Goal: Task Accomplishment & Management: Manage account settings

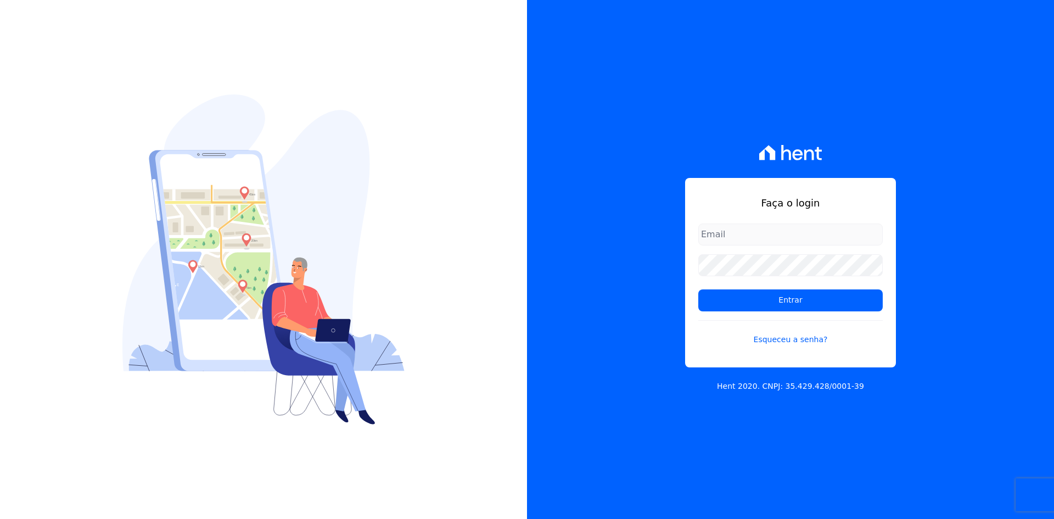
click at [920, 328] on div "Faça o login Entrar Esqueceu a senha? Hent 2020. CNPJ: 35.429.428/0001-39" at bounding box center [790, 259] width 527 height 519
click at [759, 235] on input "email" at bounding box center [790, 234] width 184 height 22
type input "contasareceber@deveck.com.br"
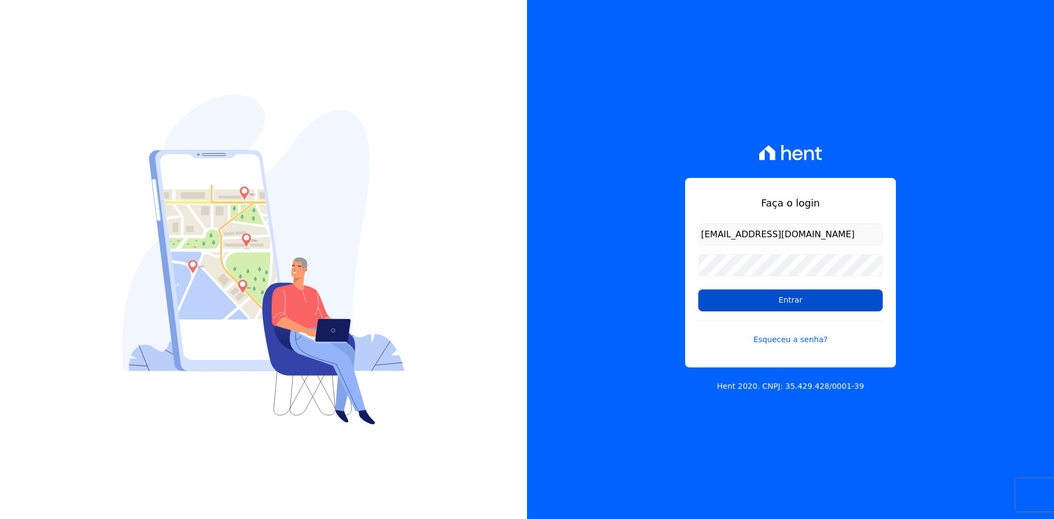
click at [785, 302] on input "Entrar" at bounding box center [790, 300] width 184 height 22
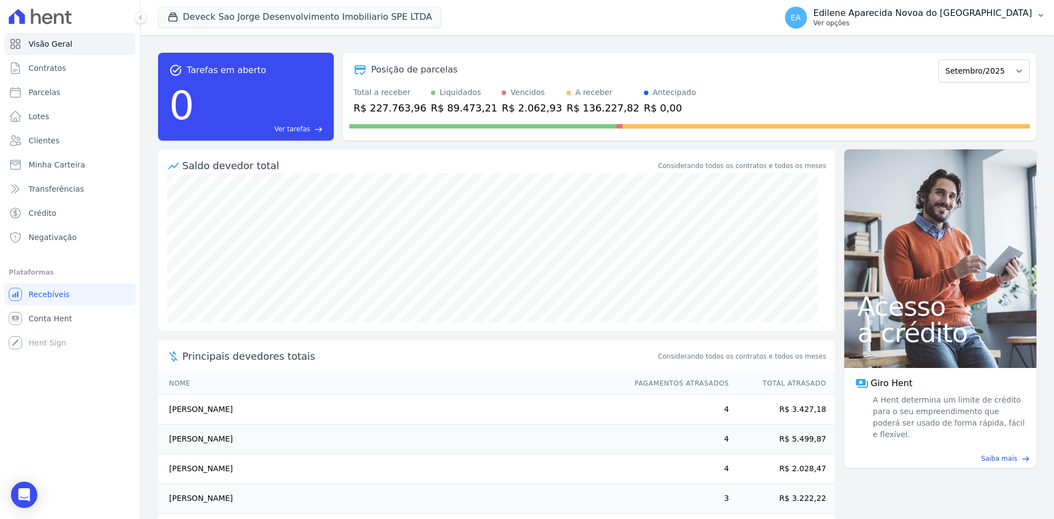
click at [887, 25] on p "Ver opções" at bounding box center [922, 23] width 218 height 9
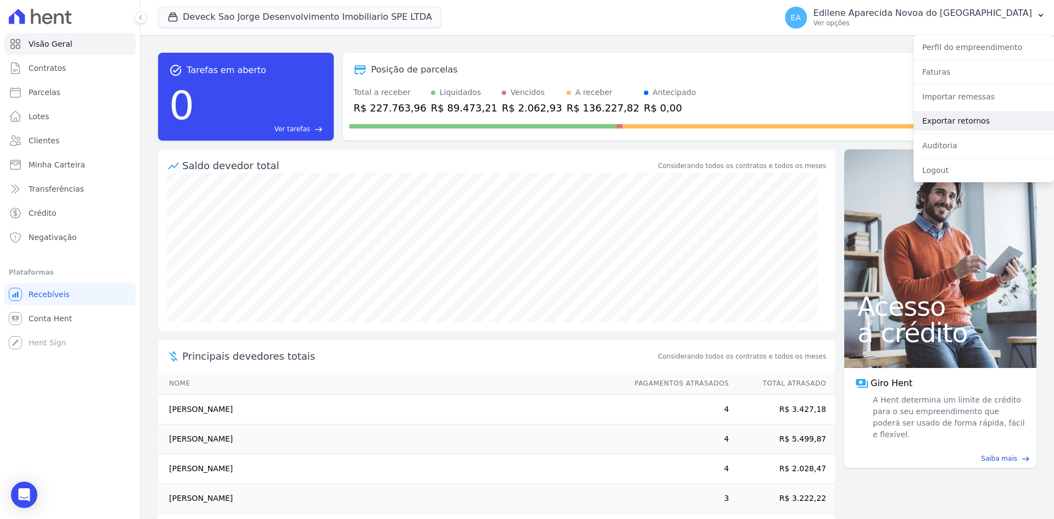
click at [940, 121] on link "Exportar retornos" at bounding box center [983, 121] width 140 height 20
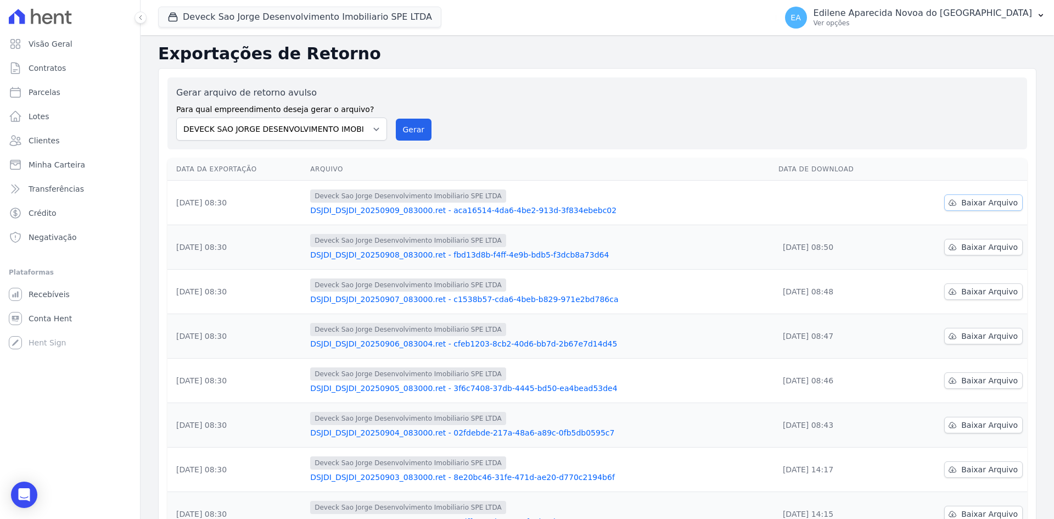
click at [983, 201] on span "Baixar Arquivo" at bounding box center [989, 202] width 57 height 11
click at [47, 69] on span "Contratos" at bounding box center [47, 68] width 37 height 11
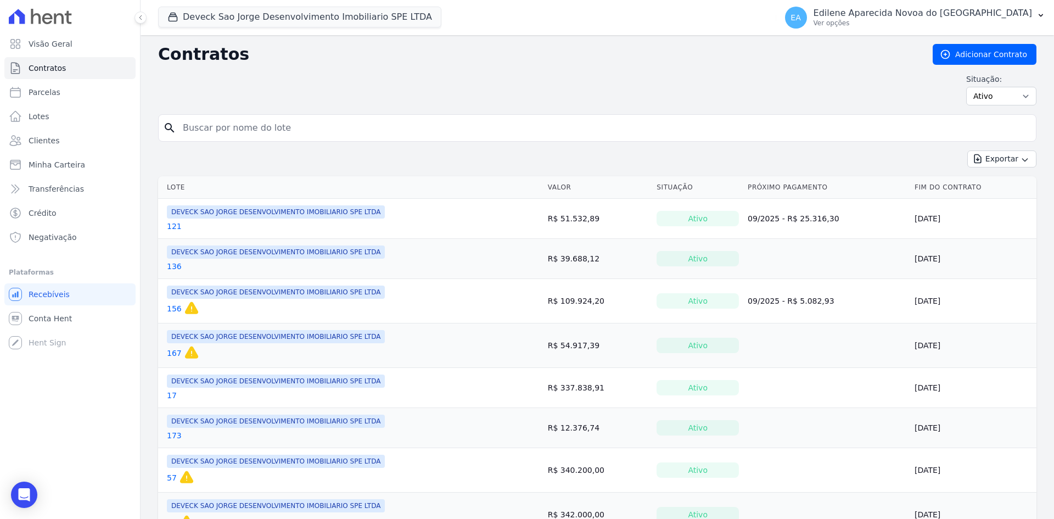
click at [320, 122] on input "search" at bounding box center [603, 128] width 855 height 22
type input "121"
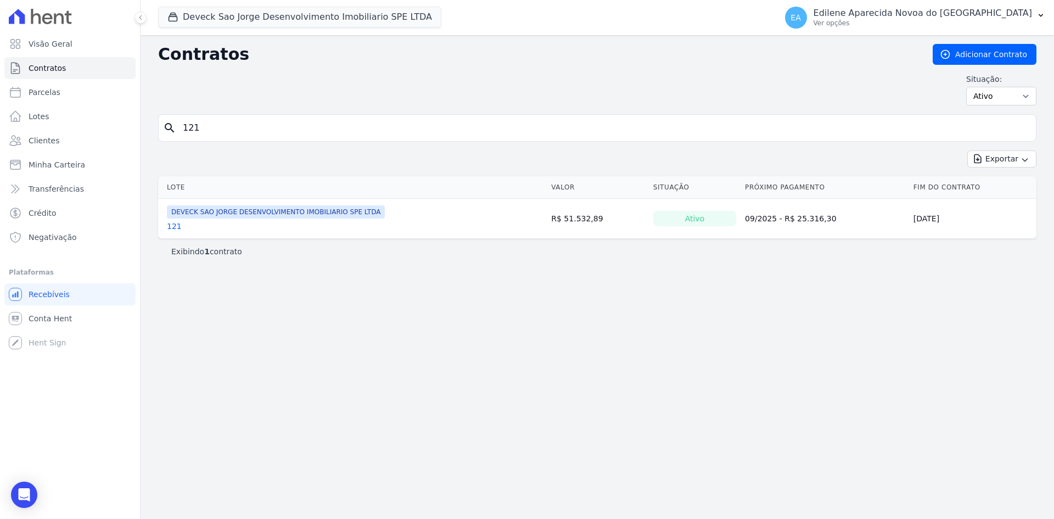
click at [172, 228] on link "121" at bounding box center [174, 226] width 15 height 11
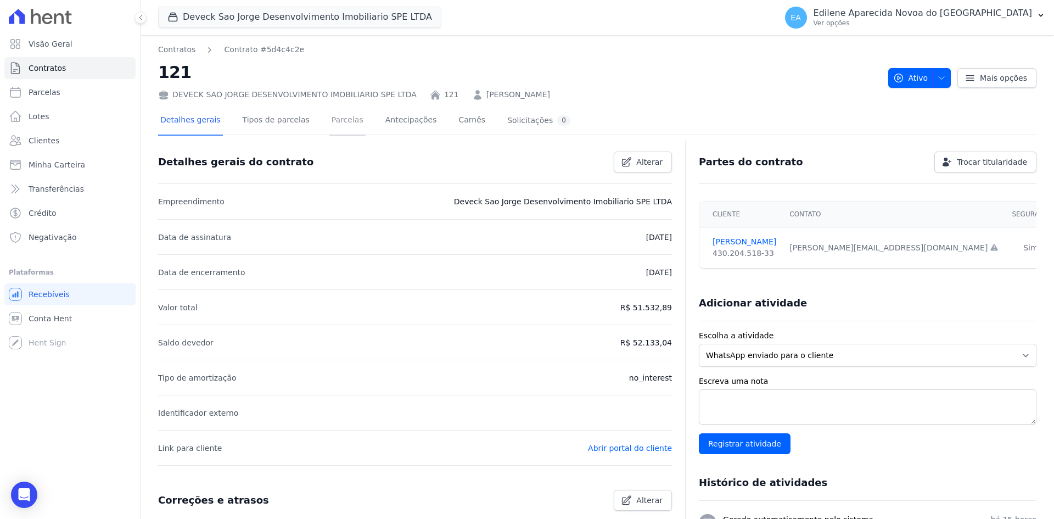
click at [334, 122] on link "Parcelas" at bounding box center [347, 120] width 36 height 29
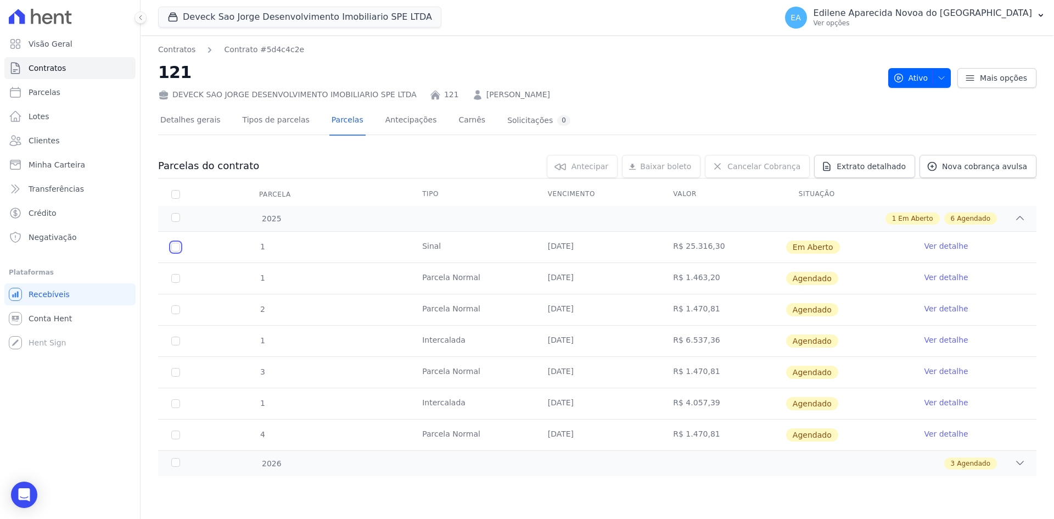
click at [179, 247] on input "checkbox" at bounding box center [175, 247] width 9 height 9
checkbox input "true"
click at [769, 167] on span "Cancelar Cobrança" at bounding box center [763, 166] width 73 height 11
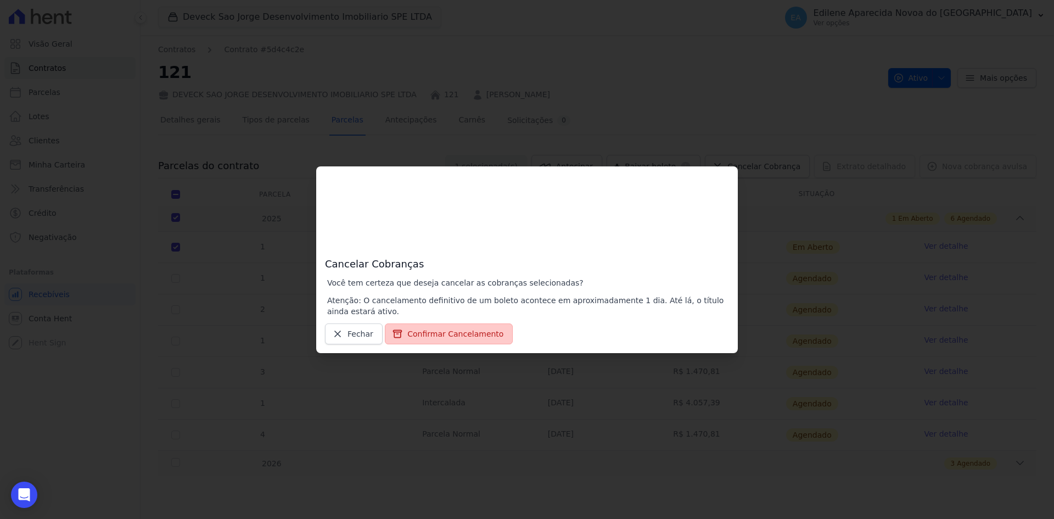
click at [454, 333] on button "Confirmar Cancelamento" at bounding box center [449, 333] width 128 height 21
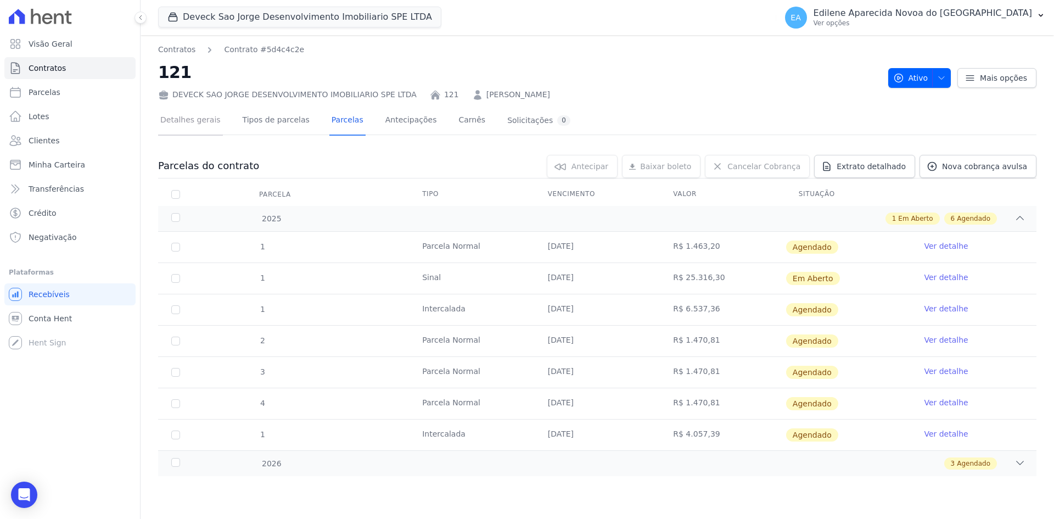
click at [193, 121] on link "Detalhes gerais" at bounding box center [190, 120] width 65 height 29
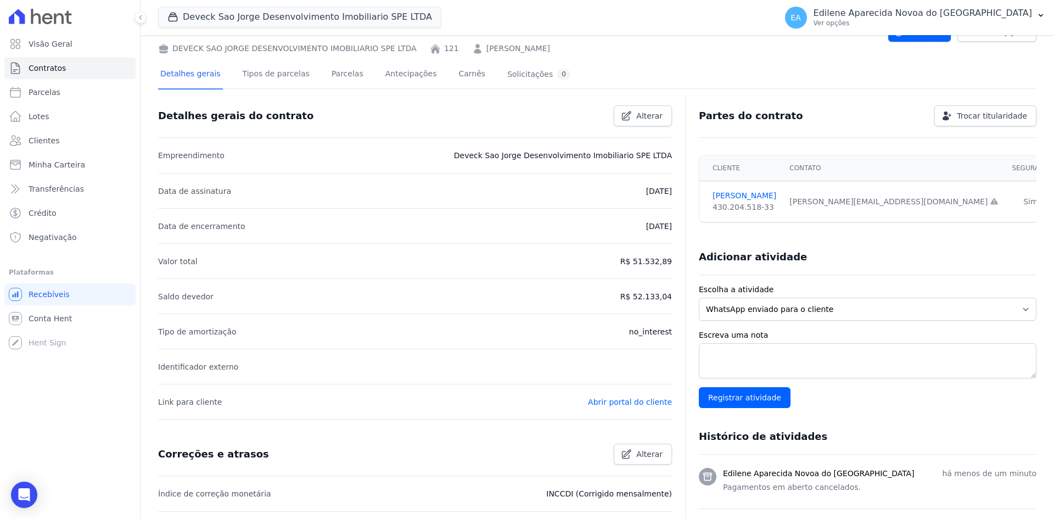
scroll to position [25, 0]
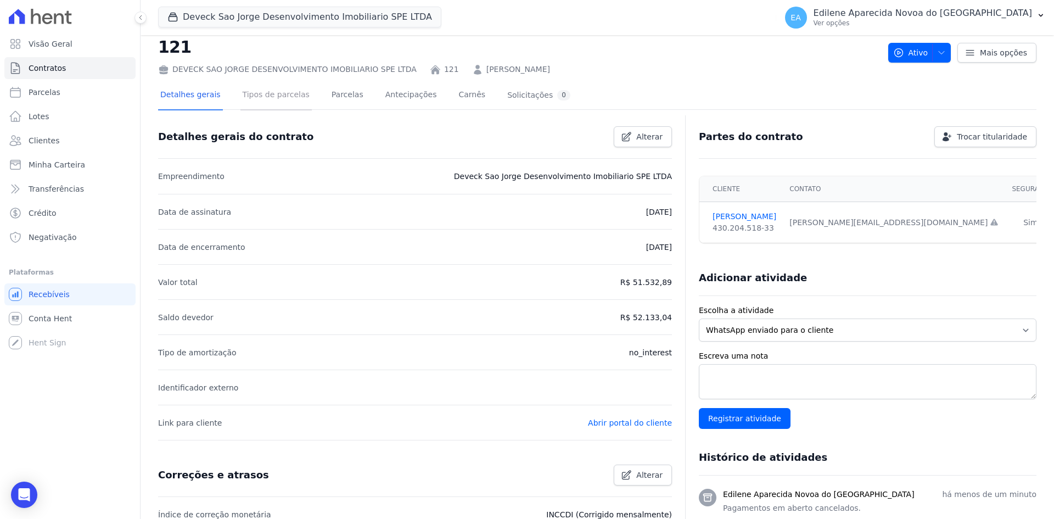
click at [272, 94] on link "Tipos de parcelas" at bounding box center [275, 95] width 71 height 29
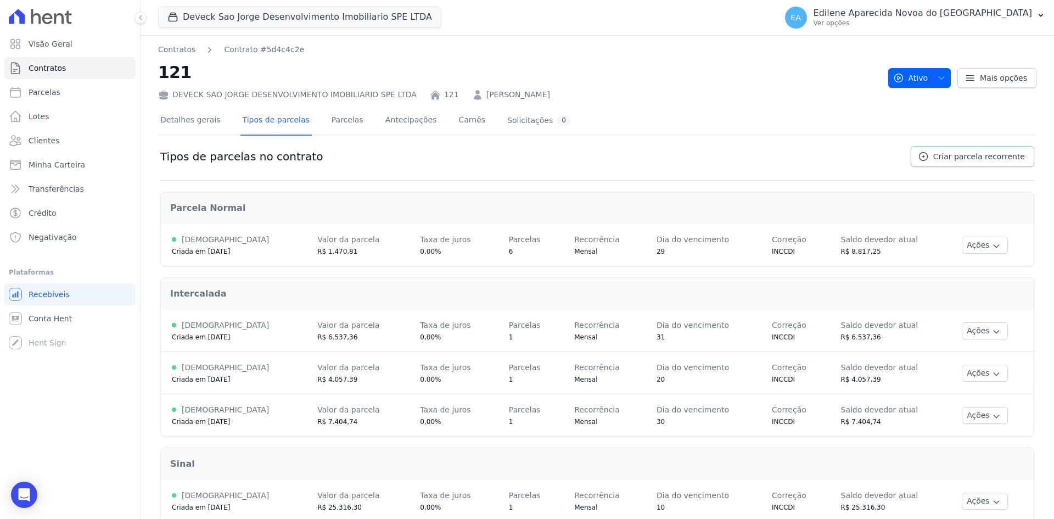
click at [974, 155] on span "Criar parcela recorrente" at bounding box center [979, 156] width 92 height 11
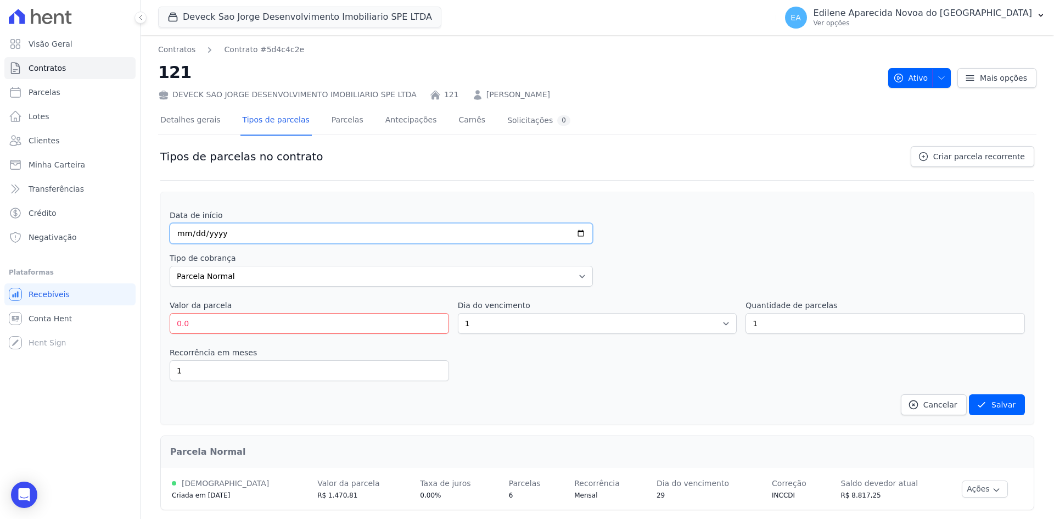
click at [182, 231] on input "date" at bounding box center [381, 233] width 423 height 21
type input "2025-09-10"
click at [577, 272] on select "Parcela Normal Entrada Sinal Intercalada Chaves Pré-chaves Pós-chaves Impostos …" at bounding box center [381, 276] width 423 height 21
select select "down_payment"
click at [170, 266] on select "Parcela Normal Entrada Sinal Intercalada Chaves Pré-chaves Pós-chaves Impostos …" at bounding box center [381, 276] width 423 height 21
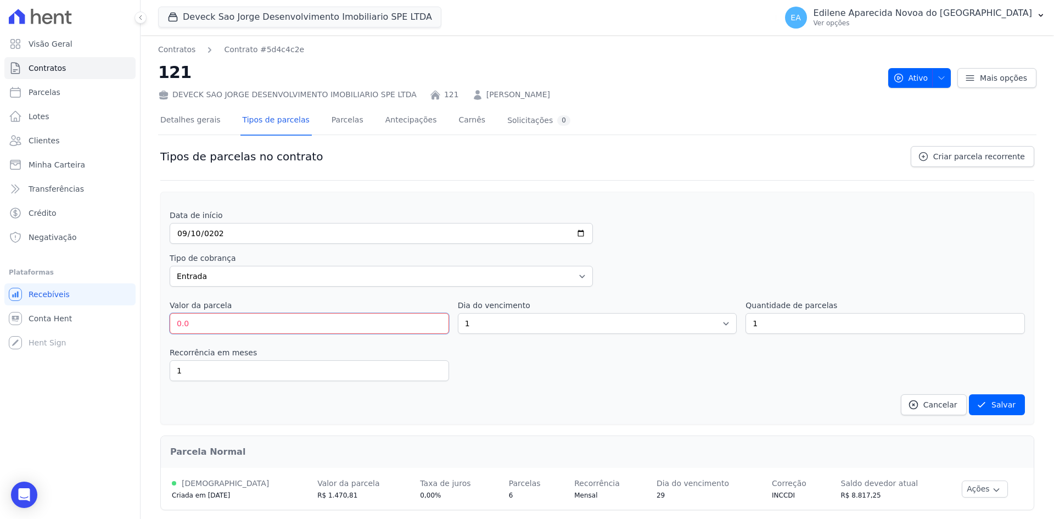
click at [217, 318] on input "0.0" at bounding box center [309, 323] width 279 height 21
drag, startPoint x: 217, startPoint y: 318, endPoint x: 144, endPoint y: 323, distance: 73.1
click at [144, 323] on div "Contratos Contrato #5d4c4c2e 121 DEVECK SAO JORGE DESENVOLVIMENTO IMOBILIARIO S…" at bounding box center [596, 409] width 913 height 748
type input "25088.00"
click at [497, 322] on select "1 2 3 4 5 6 7 8 9 10 11 12 13 14 15 16 17 18 19 20 21 22 23 24 25 26 27 28 29 3…" at bounding box center [597, 323] width 279 height 21
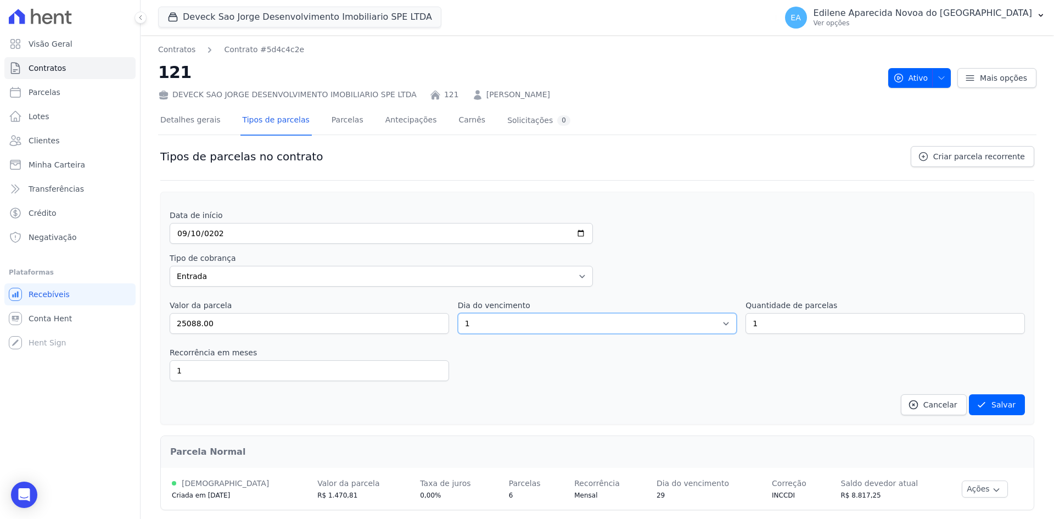
select select "10"
click at [458, 313] on select "1 2 3 4 5 6 7 8 9 10 11 12 13 14 15 16 17 18 19 20 21 22 23 24 25 26 27 28 29 3…" at bounding box center [597, 323] width 279 height 21
click at [995, 409] on button "Salvar" at bounding box center [996, 404] width 56 height 21
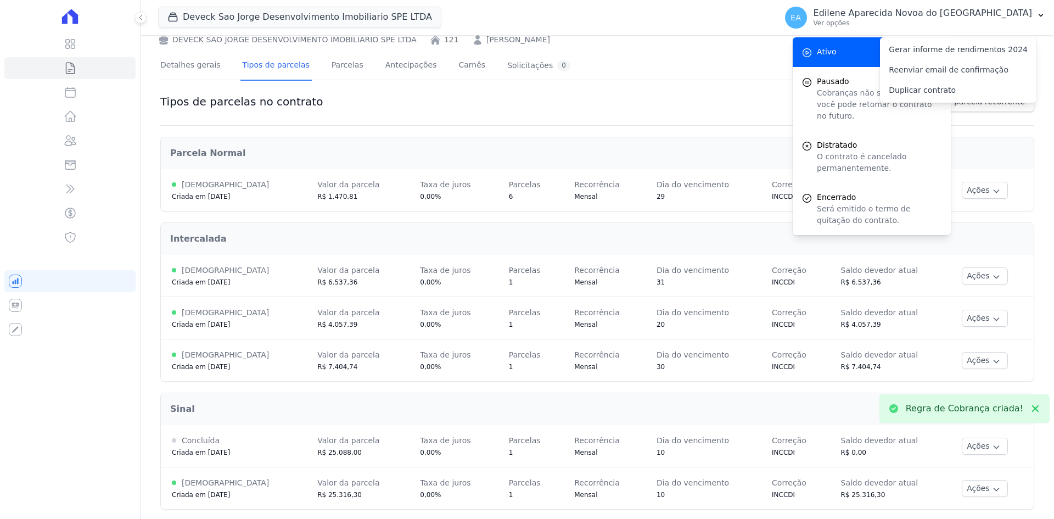
scroll to position [63, 0]
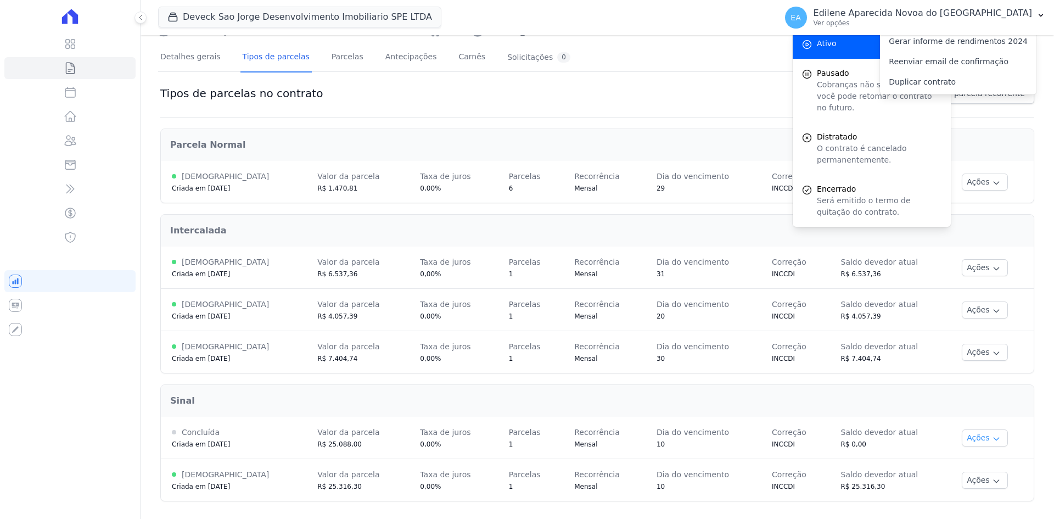
click at [992, 437] on icon "button" at bounding box center [996, 438] width 9 height 9
click at [964, 457] on span "Ver detalhes" at bounding box center [975, 457] width 85 height 13
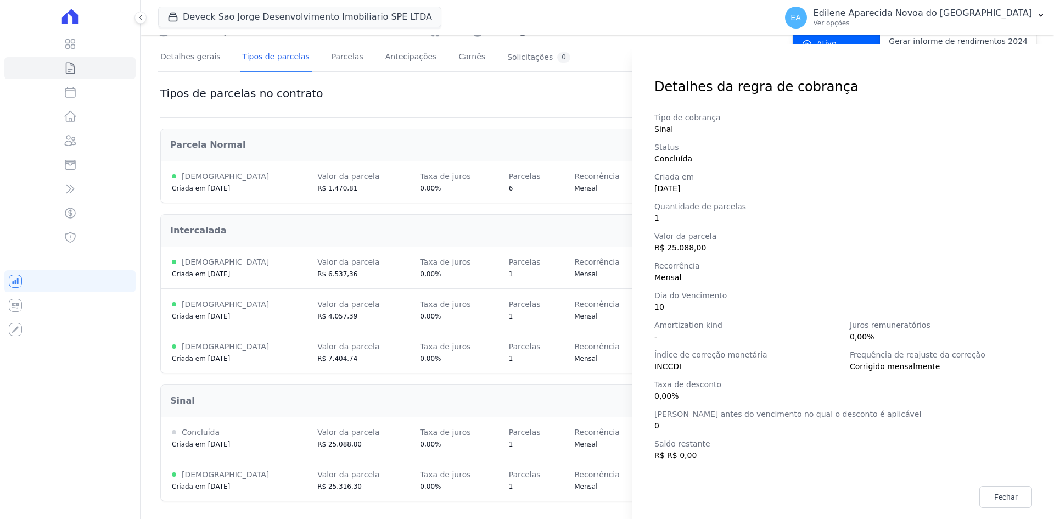
click at [448, 395] on div "Detalhes da regra de cobrança Tipo de cobrança Sinal Status Concluída Criada em…" at bounding box center [527, 259] width 1054 height 519
click at [994, 500] on span "Fechar" at bounding box center [1006, 496] width 24 height 11
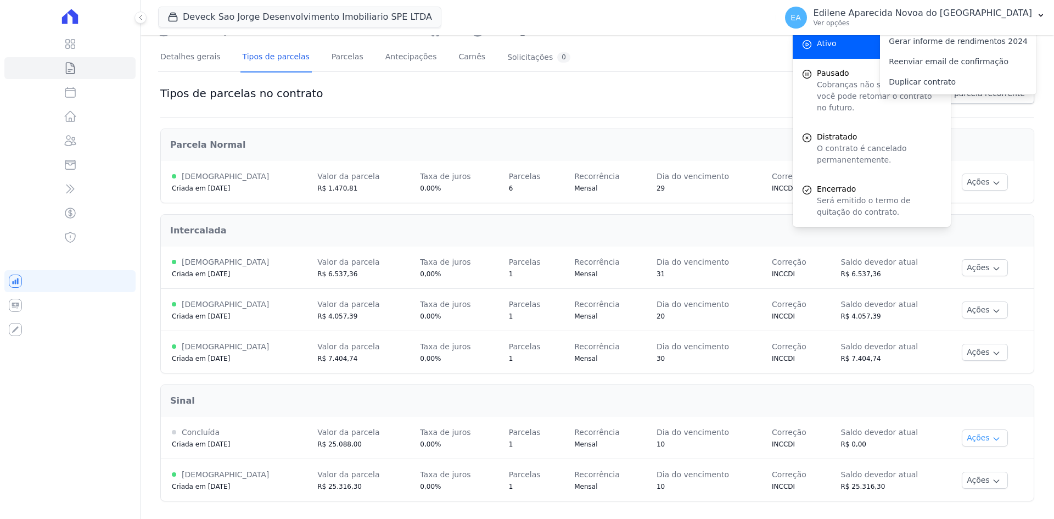
click at [984, 437] on button "Ações" at bounding box center [984, 437] width 46 height 17
click at [962, 460] on span "Ver detalhes" at bounding box center [975, 457] width 85 height 13
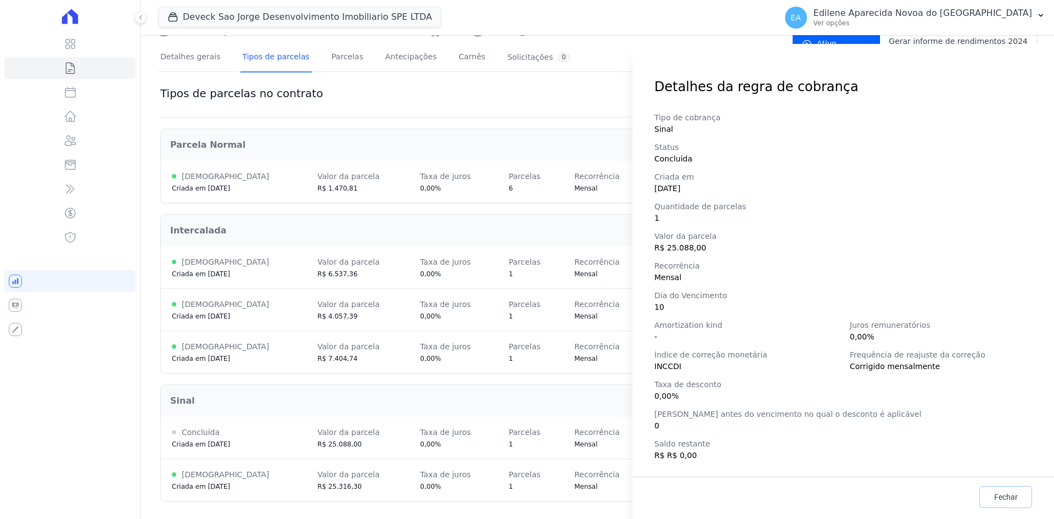
click at [994, 492] on span "Fechar" at bounding box center [1006, 496] width 24 height 11
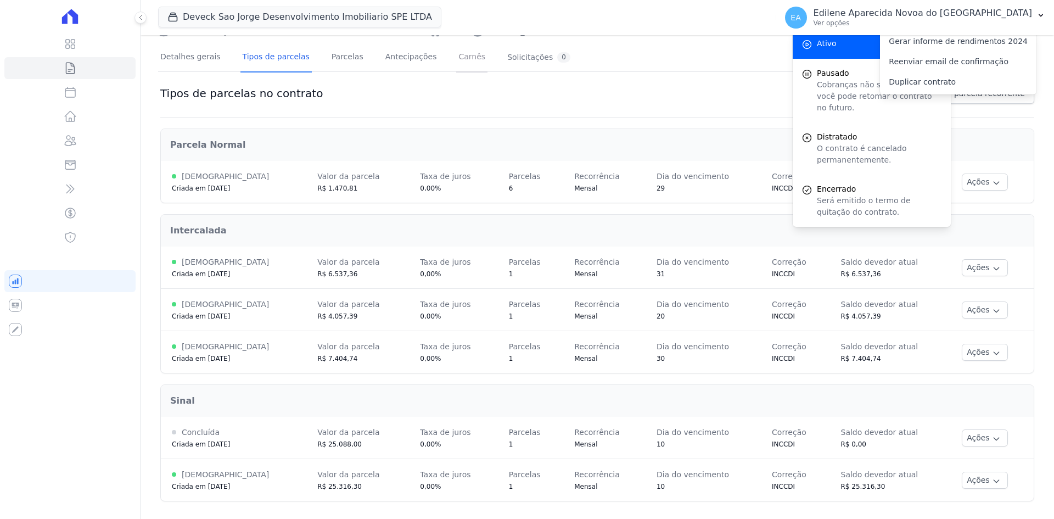
click at [456, 54] on link "Carnês" at bounding box center [471, 57] width 31 height 29
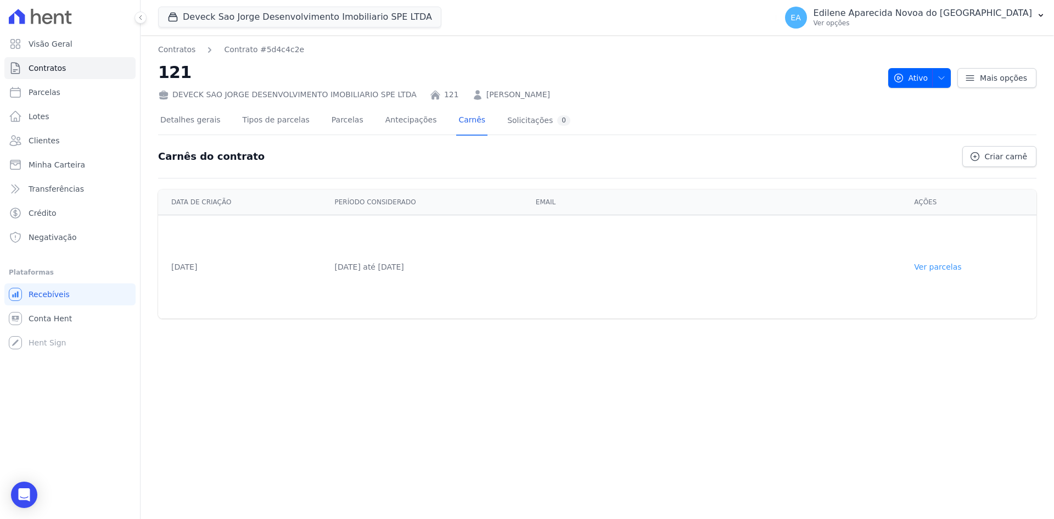
click at [944, 267] on link "Ver parcelas" at bounding box center [937, 266] width 47 height 9
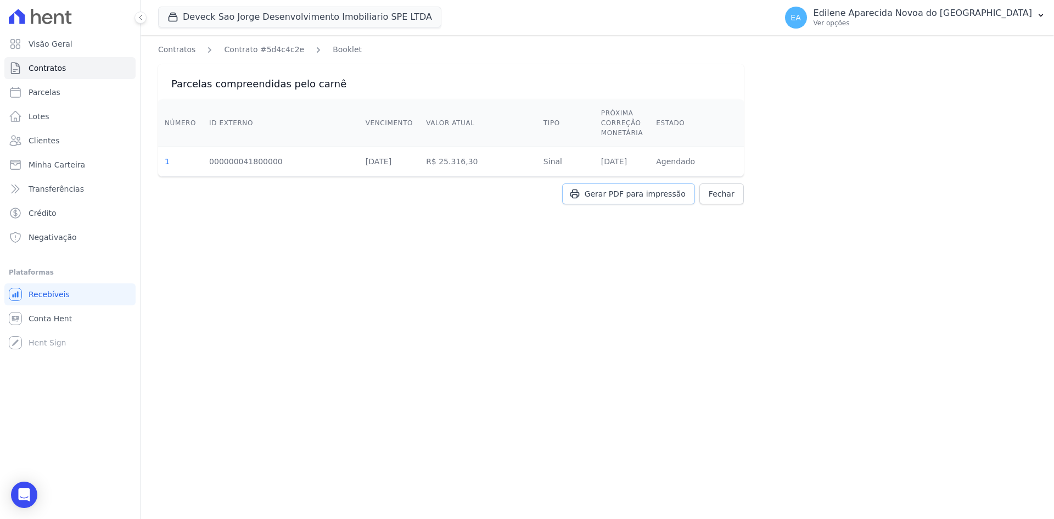
click at [658, 193] on span "Gerar PDF para impressão" at bounding box center [634, 193] width 101 height 11
click at [171, 48] on link "Contratos" at bounding box center [176, 50] width 37 height 12
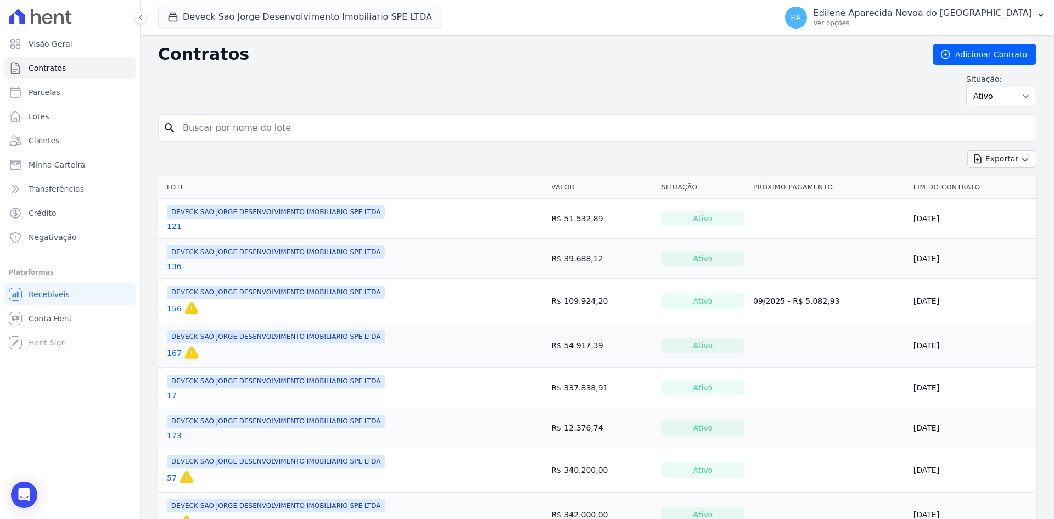
click at [176, 224] on link "121" at bounding box center [174, 226] width 15 height 11
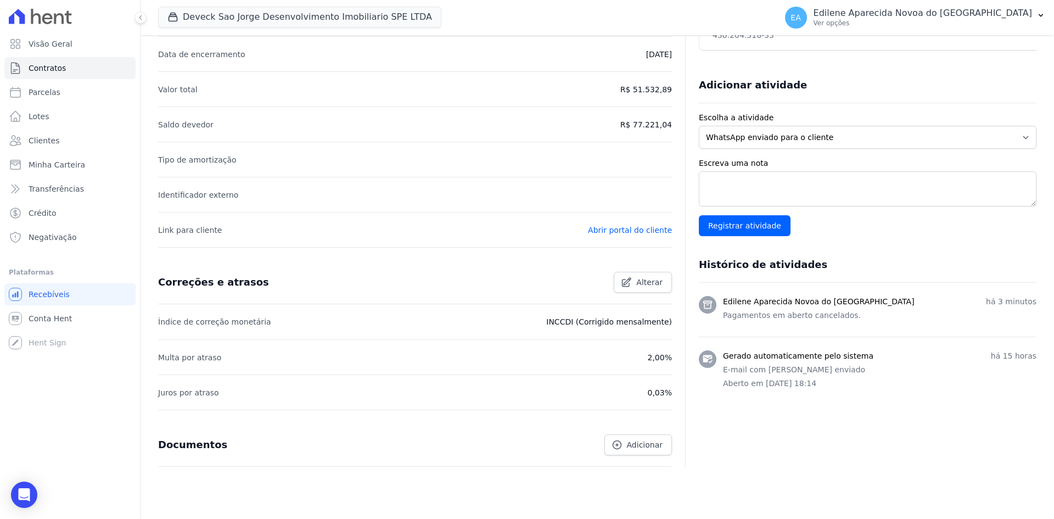
scroll to position [219, 0]
click at [645, 283] on span "Alterar" at bounding box center [649, 280] width 26 height 11
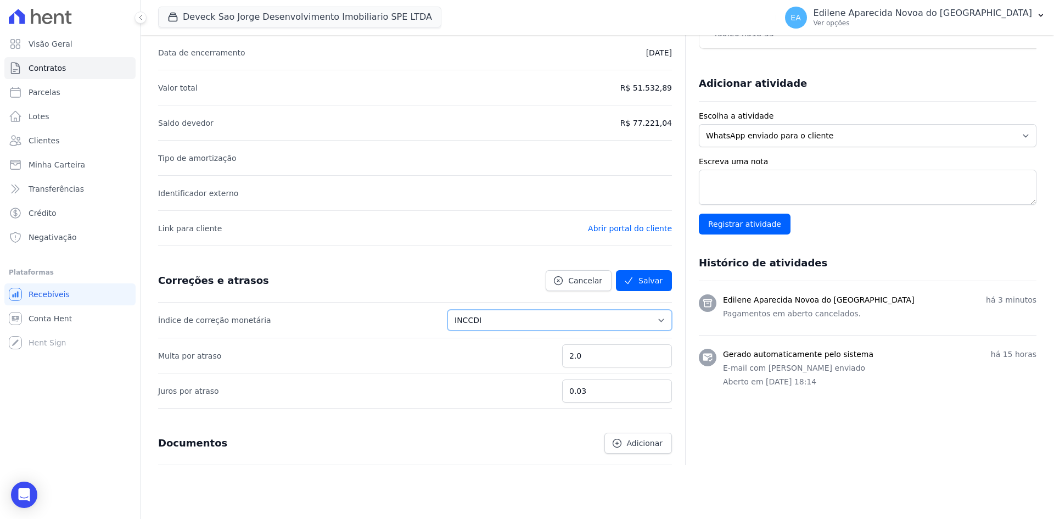
click at [662, 317] on select "Sem reajuste Média dos últimos 12 meses acumulado de INCCM Média dos últimos 12…" at bounding box center [559, 319] width 224 height 21
select select
click at [469, 309] on select "Sem reajuste Média dos últimos 12 meses acumulado de INCCM Média dos últimos 12…" at bounding box center [559, 319] width 224 height 21
click at [650, 277] on button "Salvar" at bounding box center [644, 280] width 56 height 21
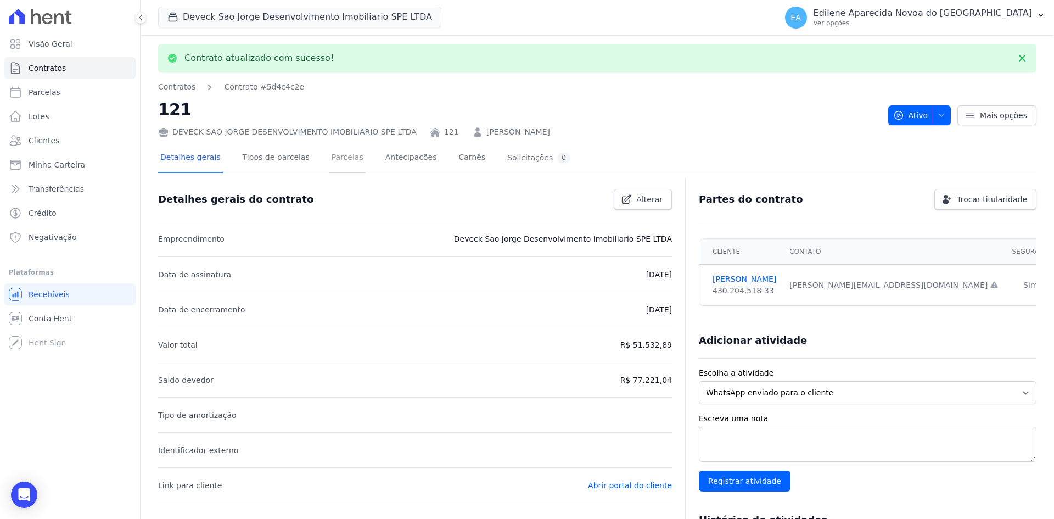
click at [331, 159] on link "Parcelas" at bounding box center [347, 158] width 36 height 29
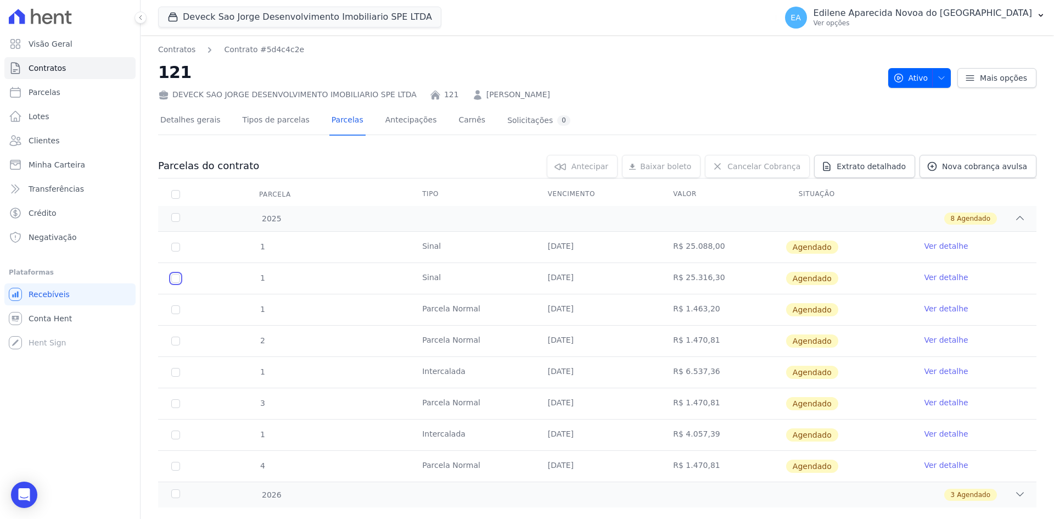
click at [176, 280] on input "checkbox" at bounding box center [175, 278] width 9 height 9
checkbox input "true"
click at [776, 169] on span "Cancelar Cobrança" at bounding box center [763, 166] width 73 height 11
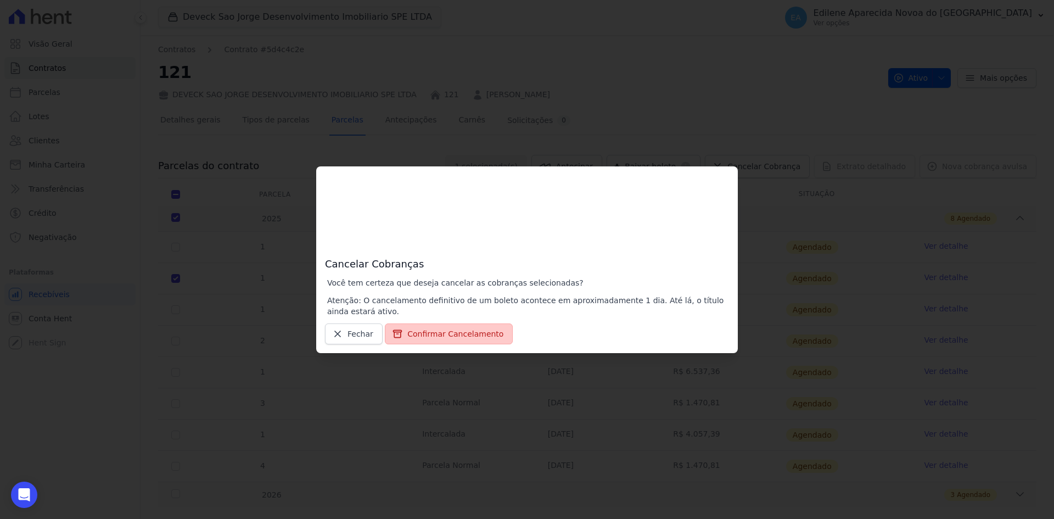
click at [449, 334] on button "Confirmar Cancelamento" at bounding box center [449, 333] width 128 height 21
click at [792, 176] on div "Cancelar Cobranças Você tem certeza que deseja cancelar as cobranças selecionad…" at bounding box center [527, 259] width 1054 height 519
click at [361, 334] on span "Fechar" at bounding box center [360, 333] width 26 height 11
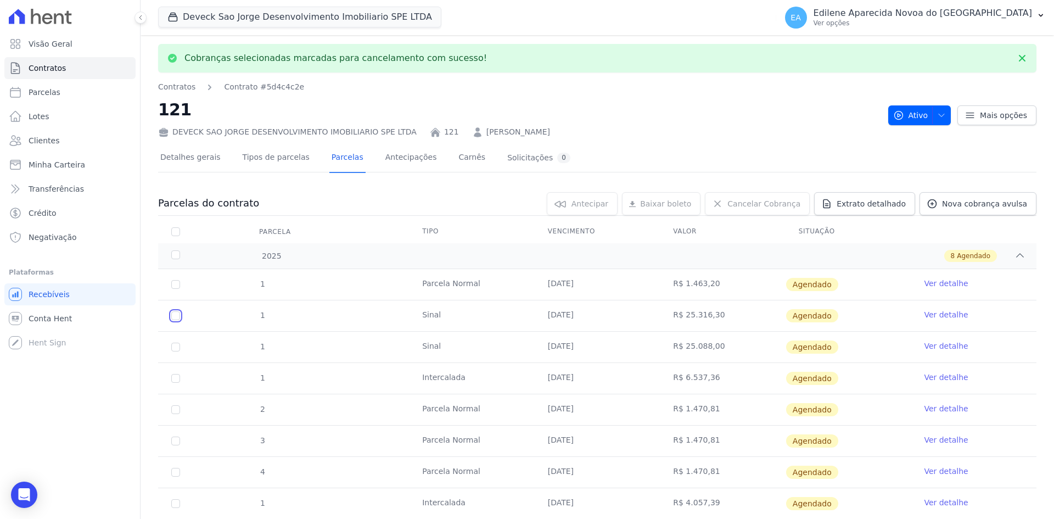
click at [177, 317] on input "checkbox" at bounding box center [175, 315] width 9 height 9
checkbox input "true"
click at [794, 204] on span "Cancelar Cobrança" at bounding box center [763, 203] width 73 height 11
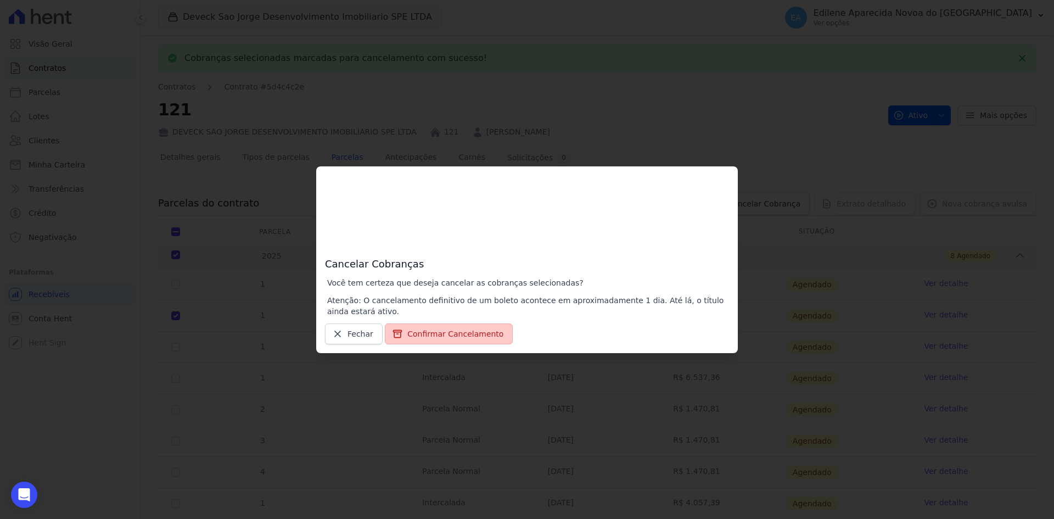
click at [434, 335] on button "Confirmar Cancelamento" at bounding box center [449, 333] width 128 height 21
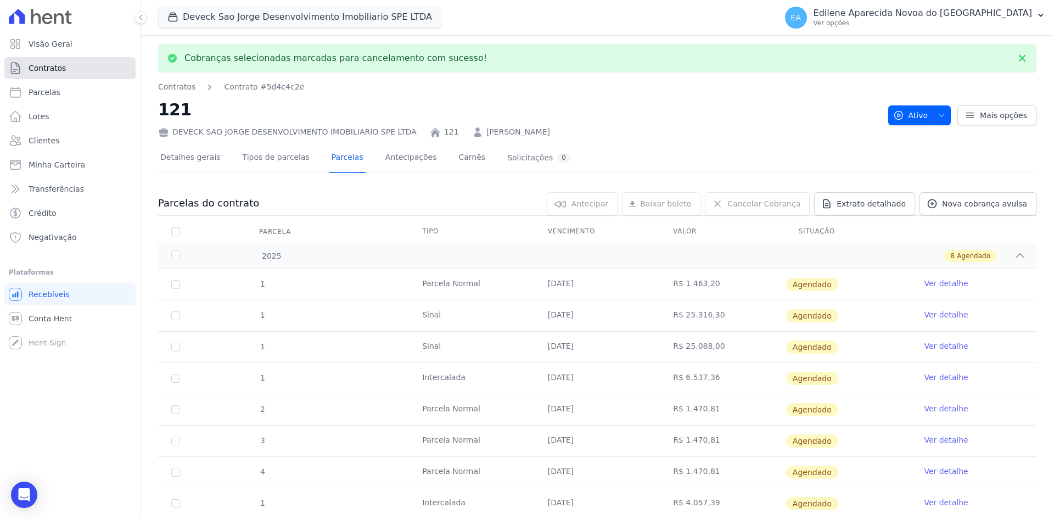
click at [51, 72] on span "Contratos" at bounding box center [47, 68] width 37 height 11
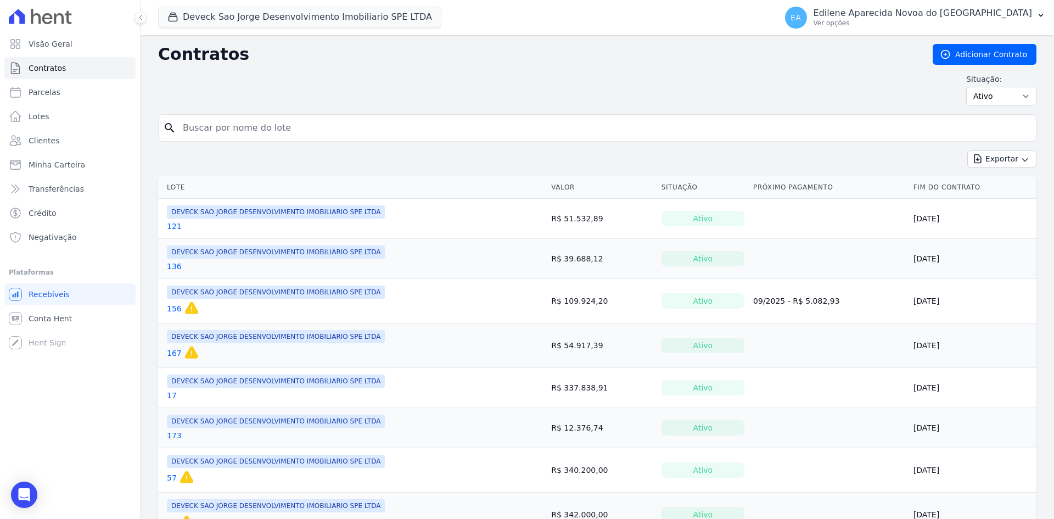
click at [173, 228] on link "121" at bounding box center [174, 226] width 15 height 11
click at [174, 226] on link "121" at bounding box center [174, 226] width 15 height 11
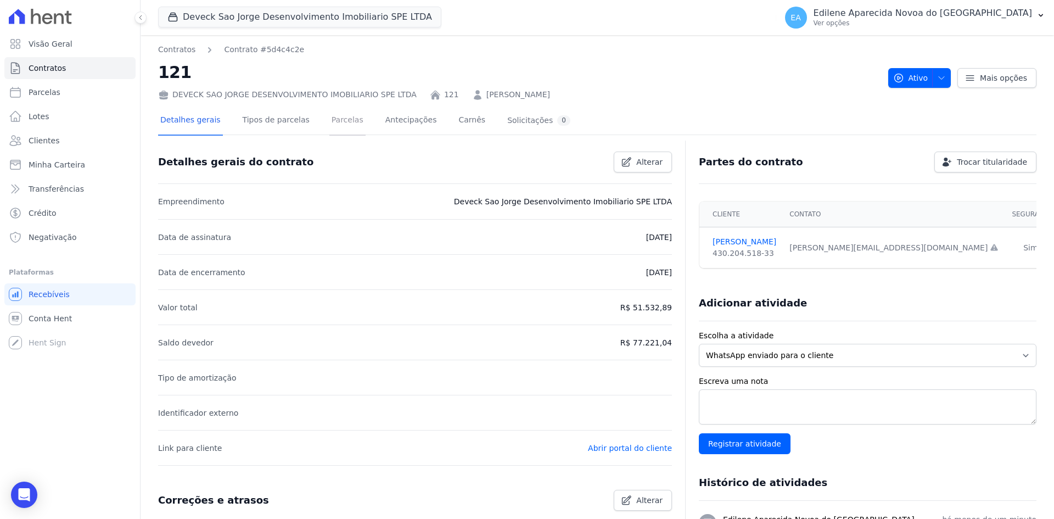
click at [332, 118] on link "Parcelas" at bounding box center [347, 120] width 36 height 29
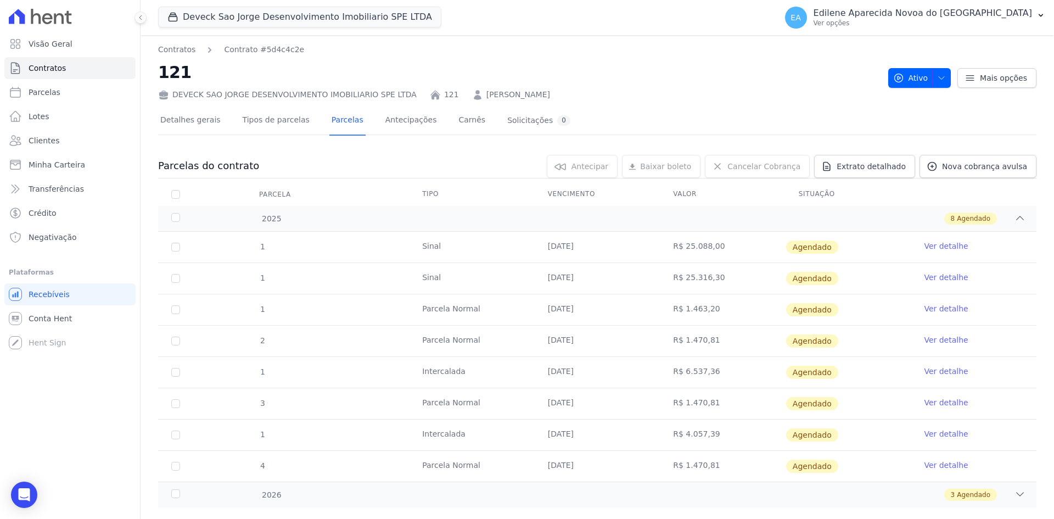
click at [953, 276] on link "Ver detalhe" at bounding box center [945, 277] width 44 height 11
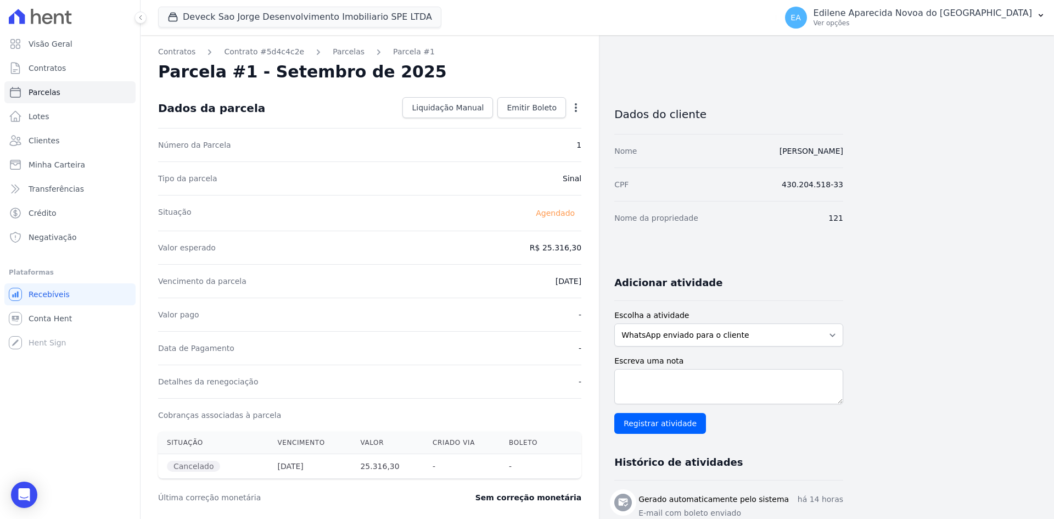
click at [581, 106] on icon "button" at bounding box center [575, 107] width 11 height 11
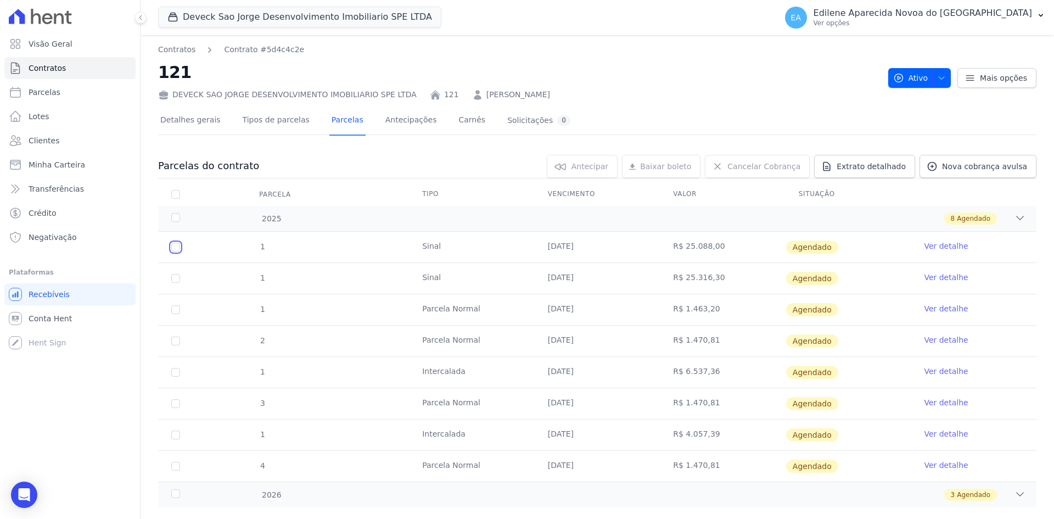
click at [173, 246] on input "checkbox" at bounding box center [175, 247] width 9 height 9
checkbox input "true"
click at [176, 247] on input "checkbox" at bounding box center [175, 247] width 9 height 9
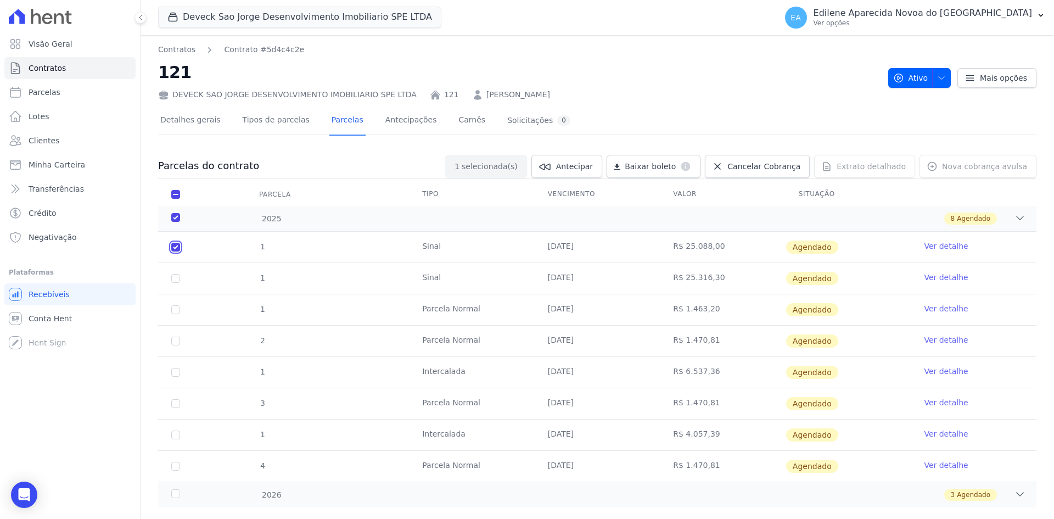
checkbox input "false"
click at [174, 280] on input "checkbox" at bounding box center [175, 278] width 9 height 9
checkbox input "true"
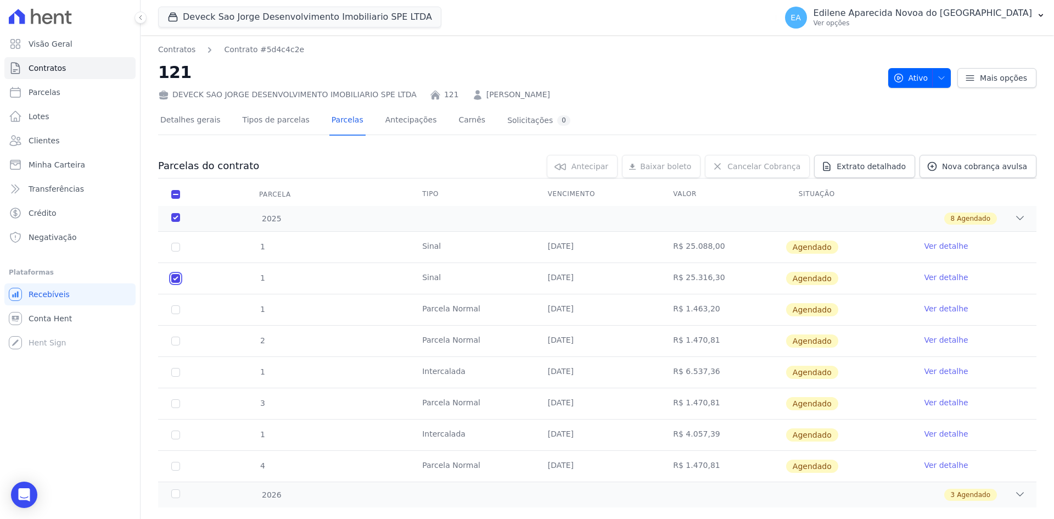
checkbox input "true"
click at [769, 165] on span "Cancelar Cobrança" at bounding box center [763, 166] width 73 height 11
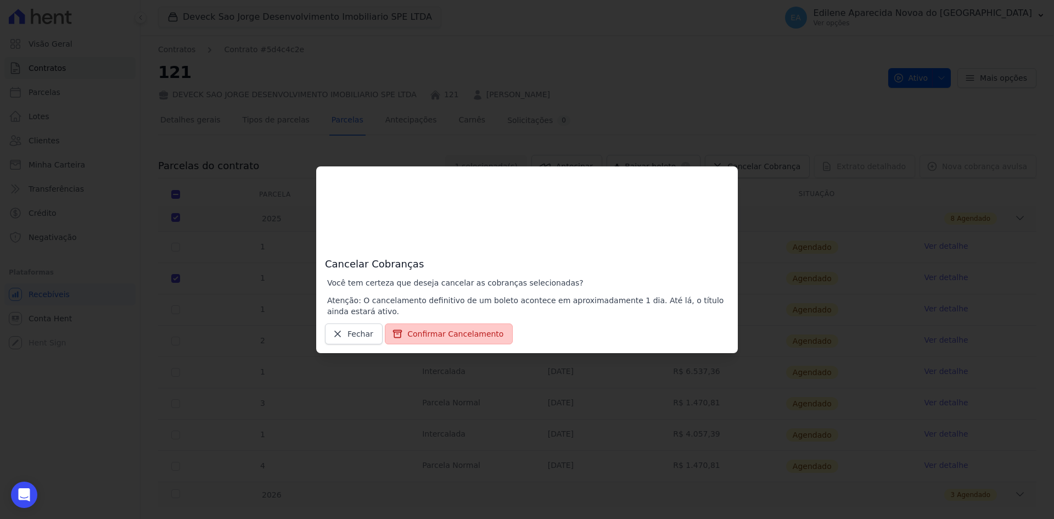
click at [473, 328] on button "Confirmar Cancelamento" at bounding box center [449, 333] width 128 height 21
click at [348, 335] on span "Fechar" at bounding box center [360, 333] width 26 height 11
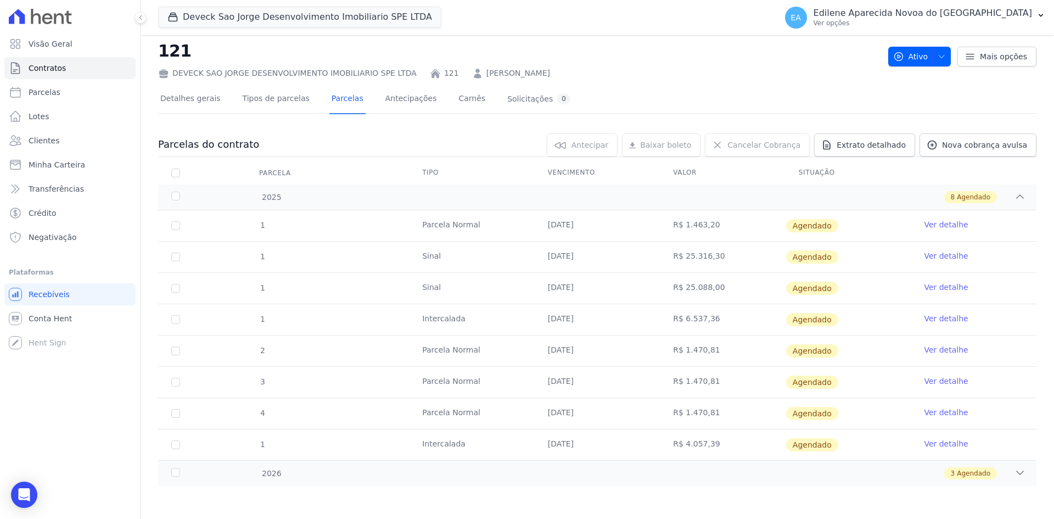
scroll to position [18, 0]
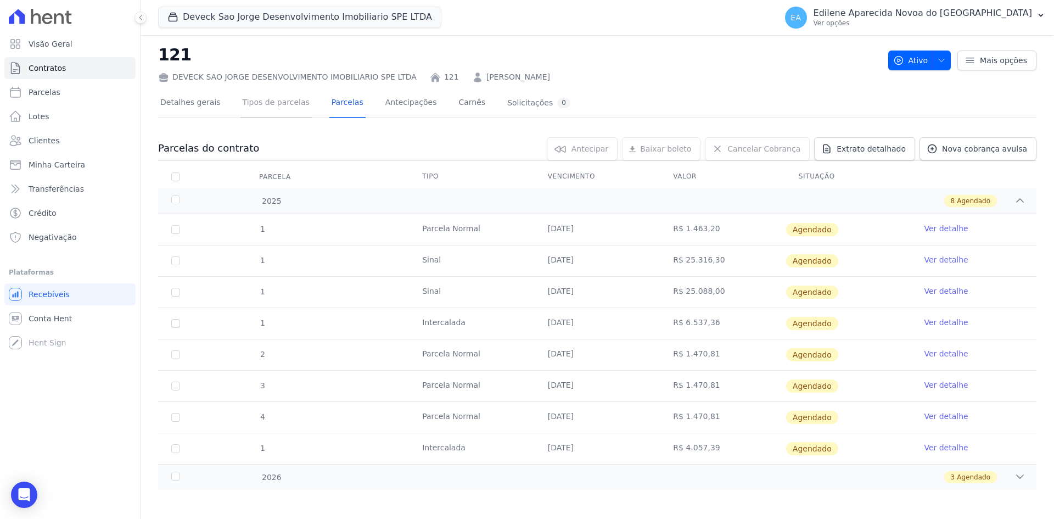
click at [263, 98] on link "Tipos de parcelas" at bounding box center [275, 103] width 71 height 29
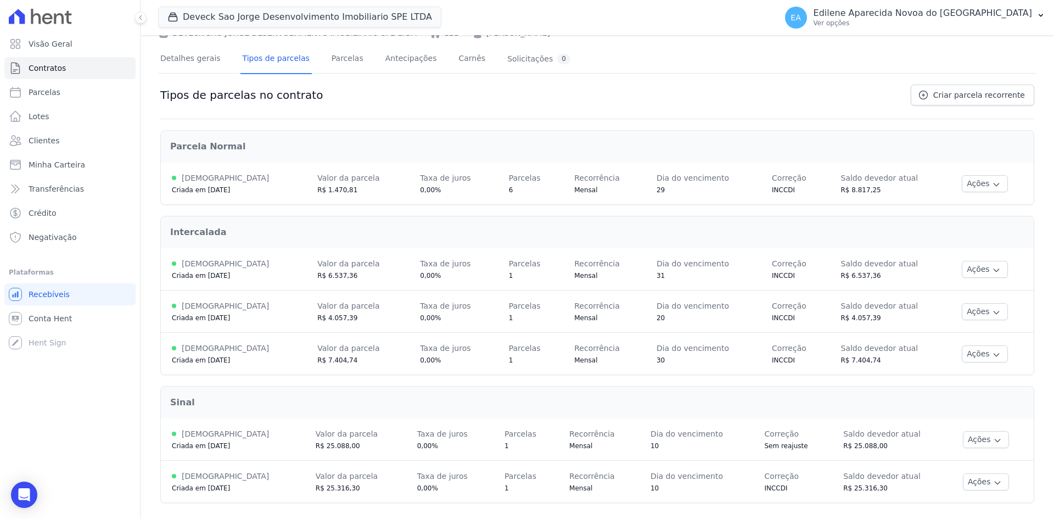
scroll to position [63, 0]
click at [993, 480] on icon "button" at bounding box center [997, 480] width 9 height 9
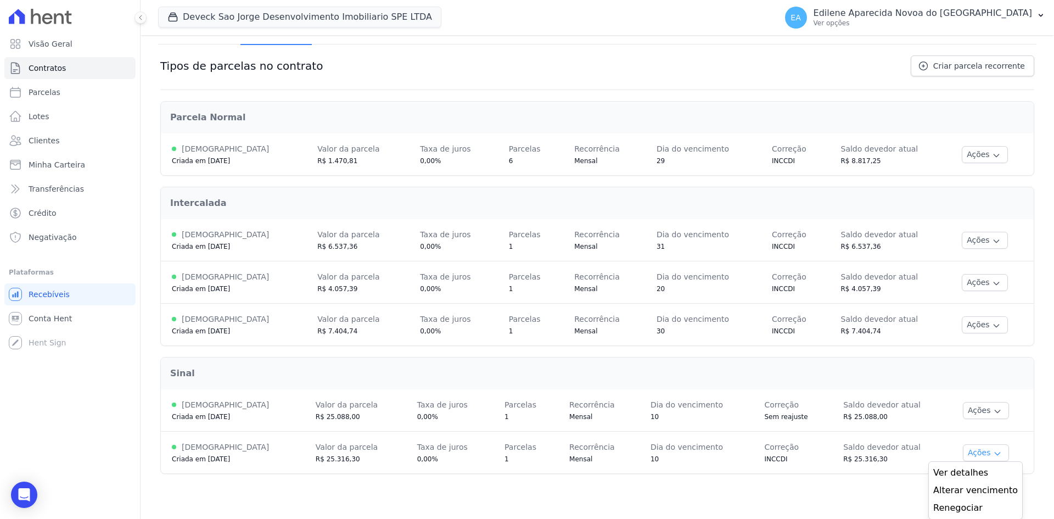
scroll to position [91, 0]
click at [971, 470] on span "Ver detalhes" at bounding box center [975, 471] width 85 height 13
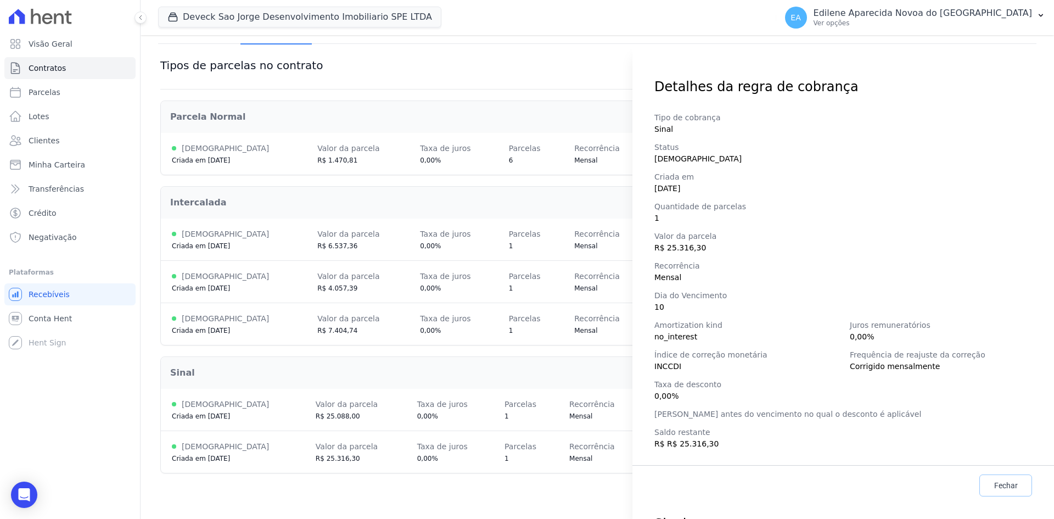
click at [995, 483] on span "Fechar" at bounding box center [1006, 485] width 24 height 11
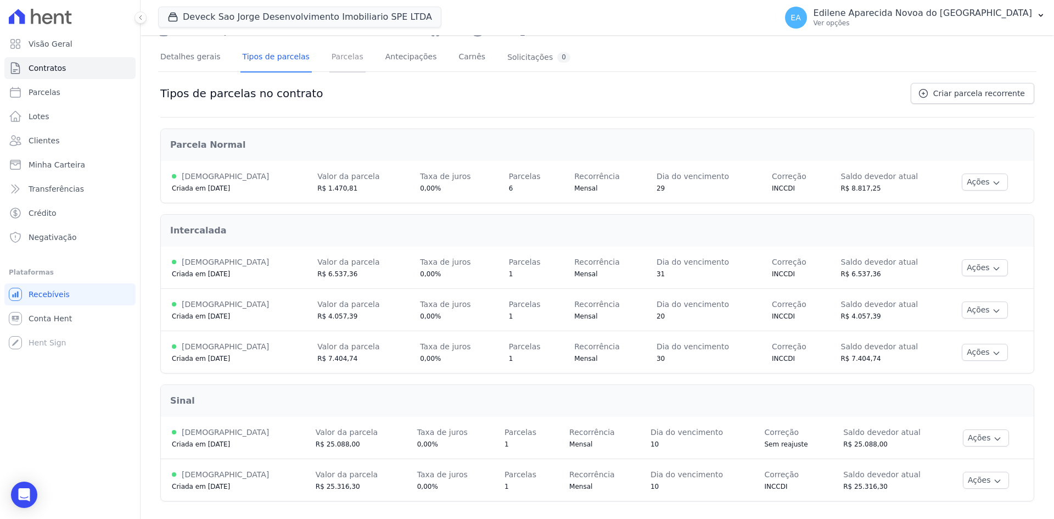
click at [331, 56] on link "Parcelas" at bounding box center [347, 57] width 36 height 29
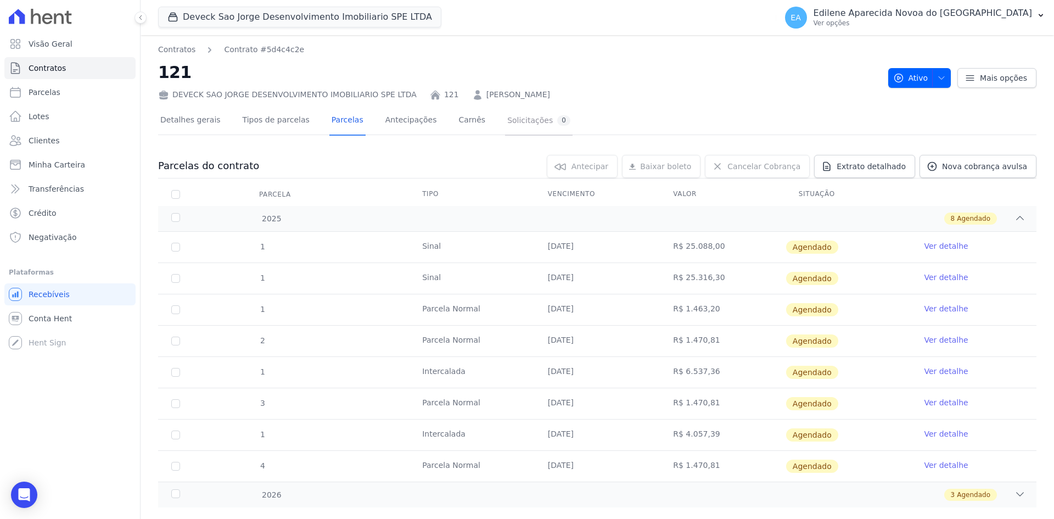
click at [507, 121] on div "Solicitações 0" at bounding box center [538, 120] width 63 height 10
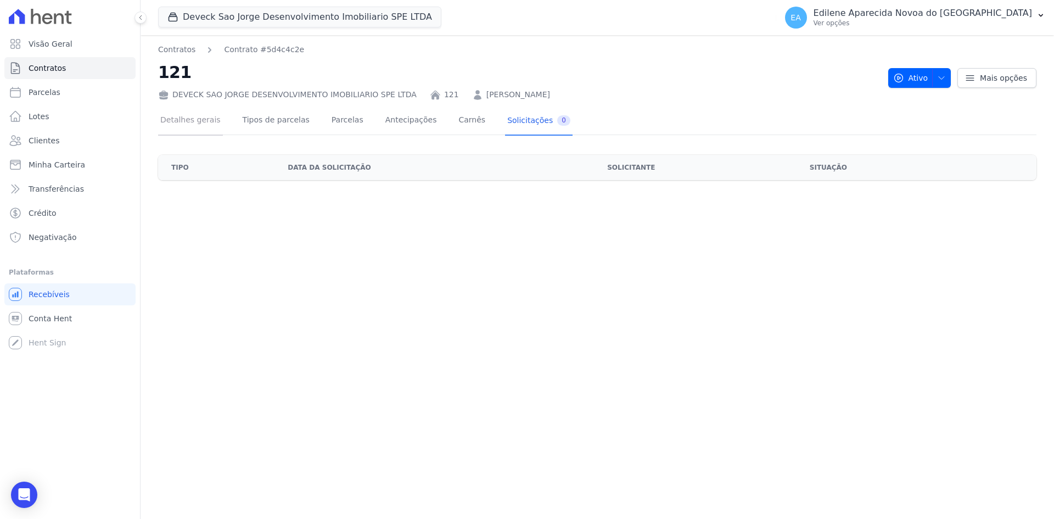
click at [180, 118] on link "Detalhes gerais" at bounding box center [190, 120] width 65 height 29
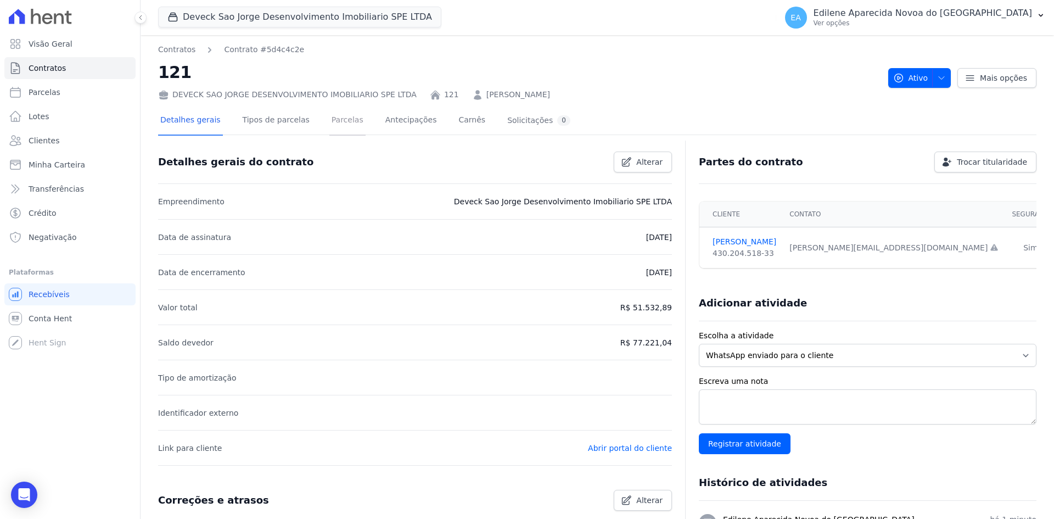
click at [331, 121] on link "Parcelas" at bounding box center [347, 120] width 36 height 29
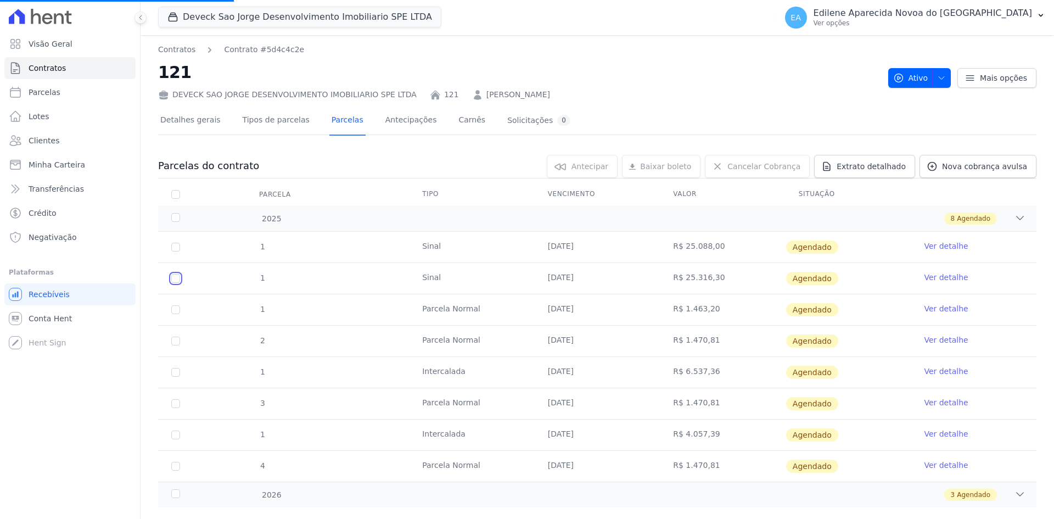
click at [177, 279] on input "checkbox" at bounding box center [175, 278] width 9 height 9
checkbox input "true"
click at [177, 279] on input "checkbox" at bounding box center [175, 278] width 9 height 9
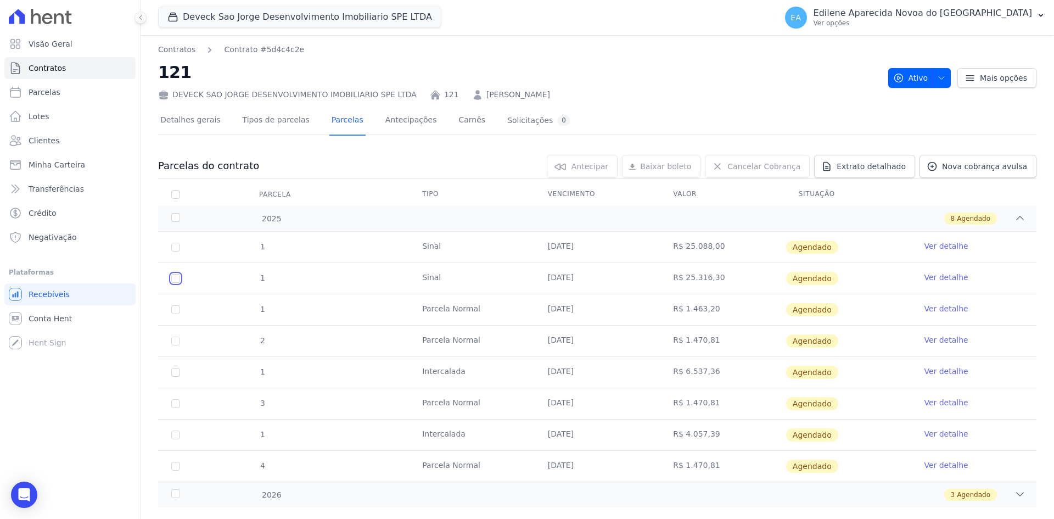
checkbox input "true"
click at [753, 162] on span "Cancelar Cobrança" at bounding box center [763, 166] width 73 height 11
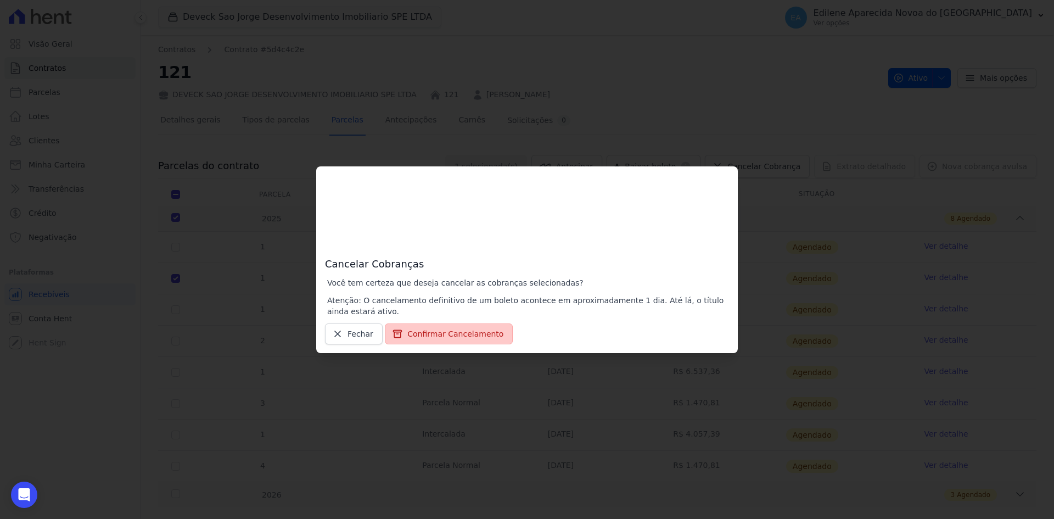
click at [460, 330] on button "Confirmar Cancelamento" at bounding box center [449, 333] width 128 height 21
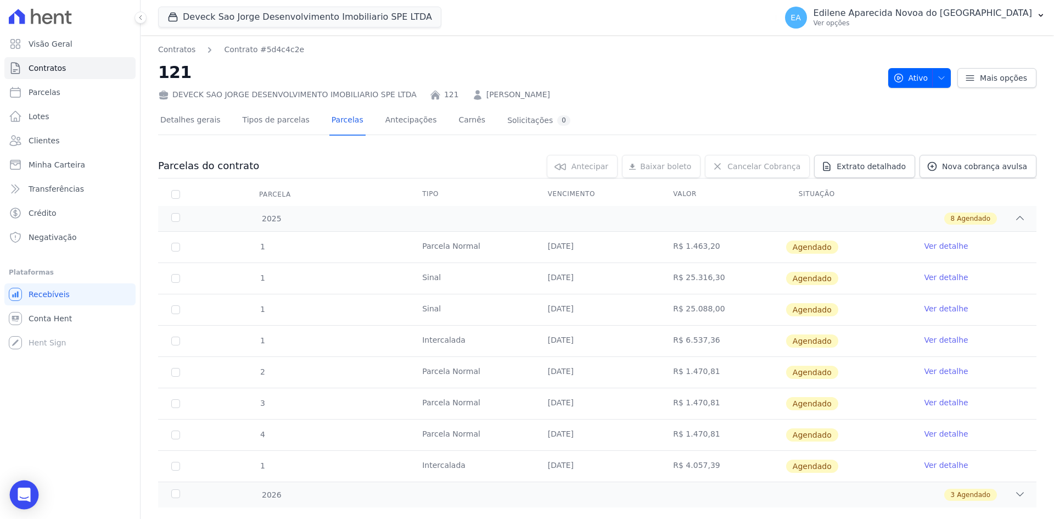
click at [21, 491] on icon "Open Intercom Messenger" at bounding box center [24, 494] width 13 height 14
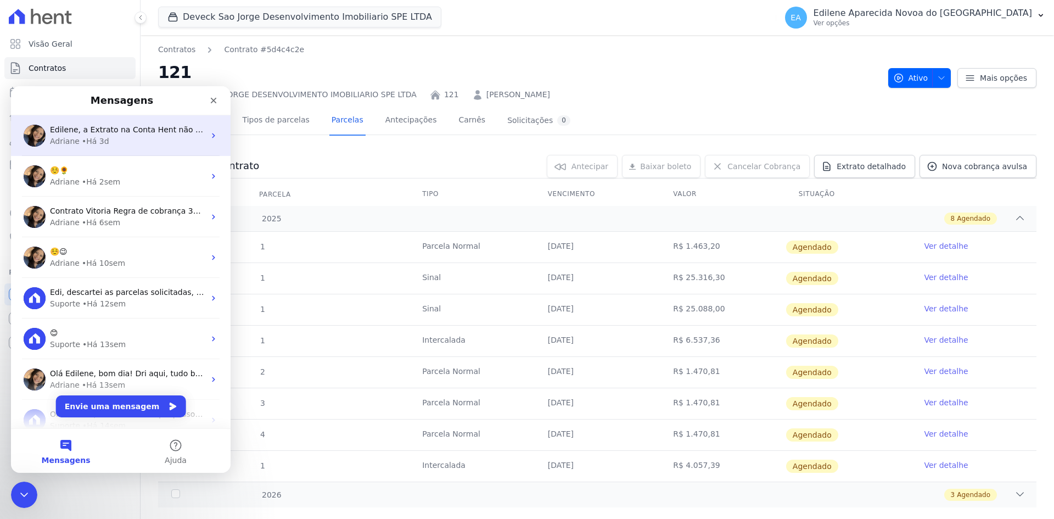
click at [111, 133] on span "Edilene, a Extrato na Conta Hent não é possível exportar as informações. Mas te…" at bounding box center [426, 129] width 752 height 9
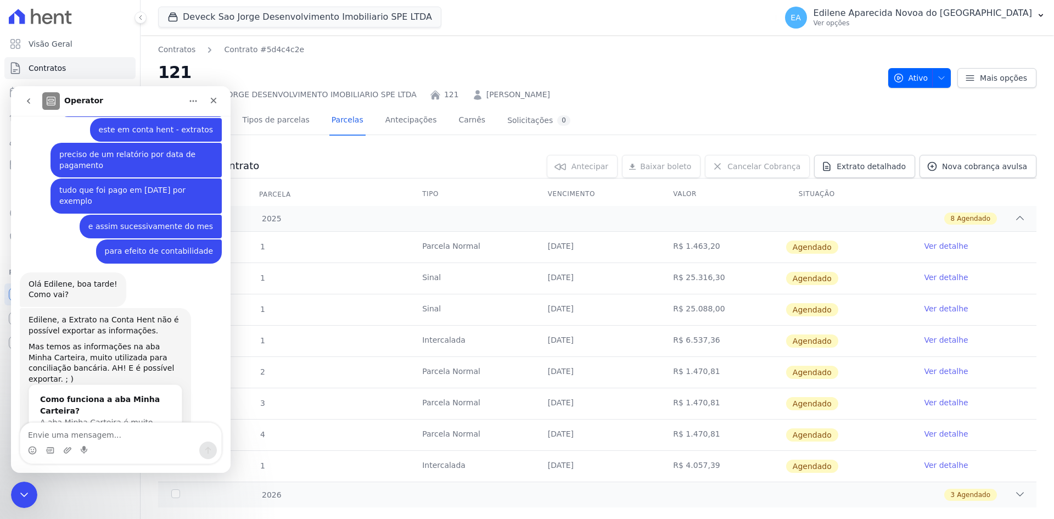
scroll to position [953, 0]
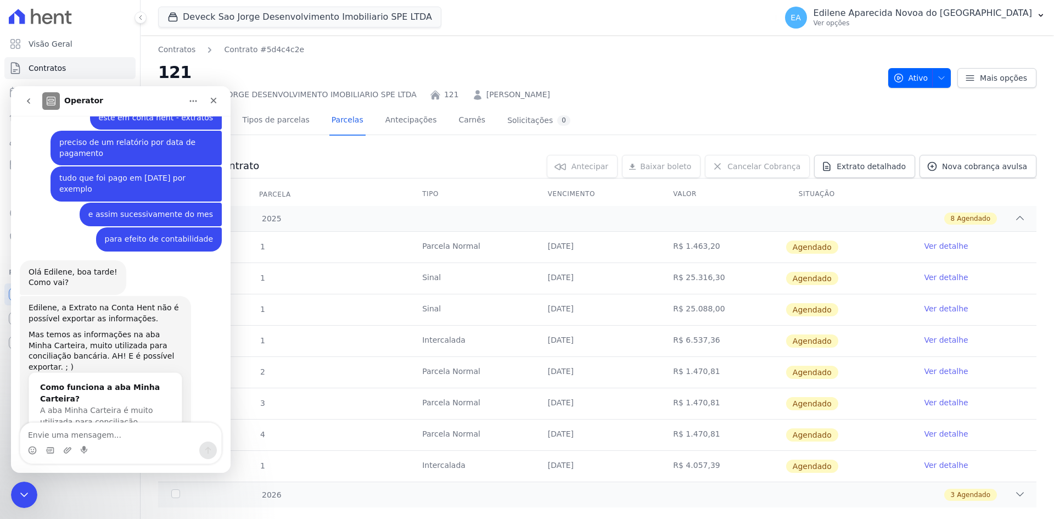
click at [93, 436] on textarea "Envie uma mensagem..." at bounding box center [120, 432] width 201 height 19
type textarea "Bom dia"
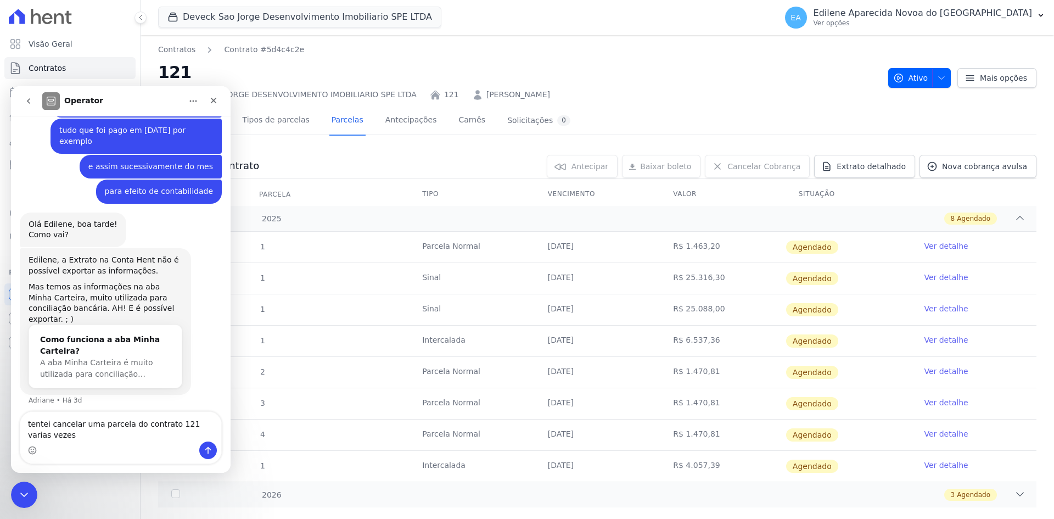
scroll to position [1011, 0]
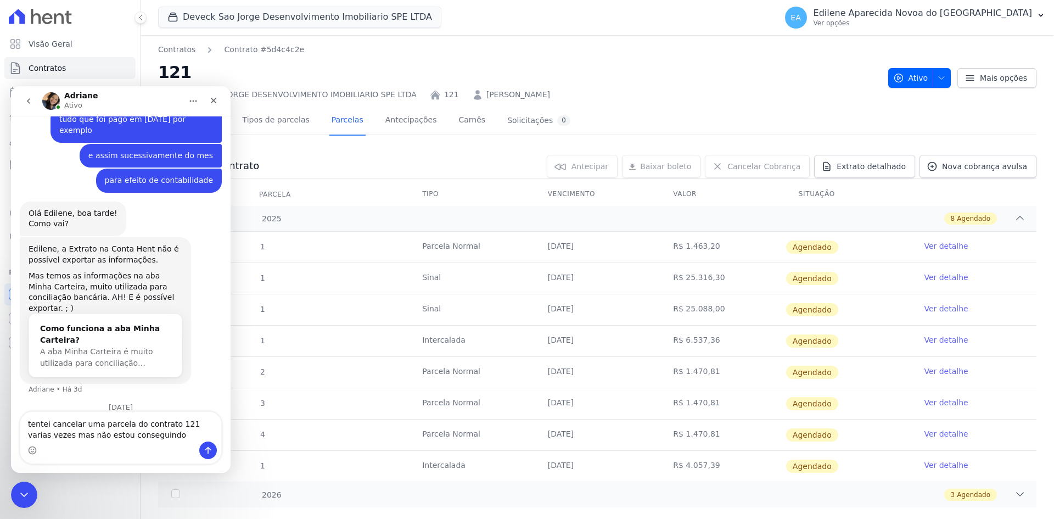
type textarea "tentei cancelar uma parcela do contrato 121 varias vezes mas não estou consegui…"
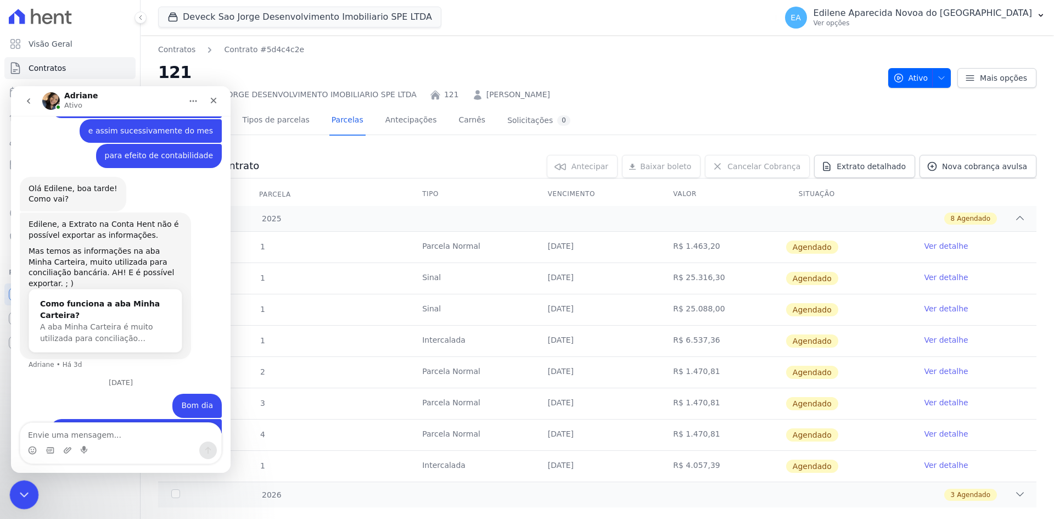
click at [16, 495] on icon "Encerramento do Messenger da Intercom" at bounding box center [22, 492] width 13 height 13
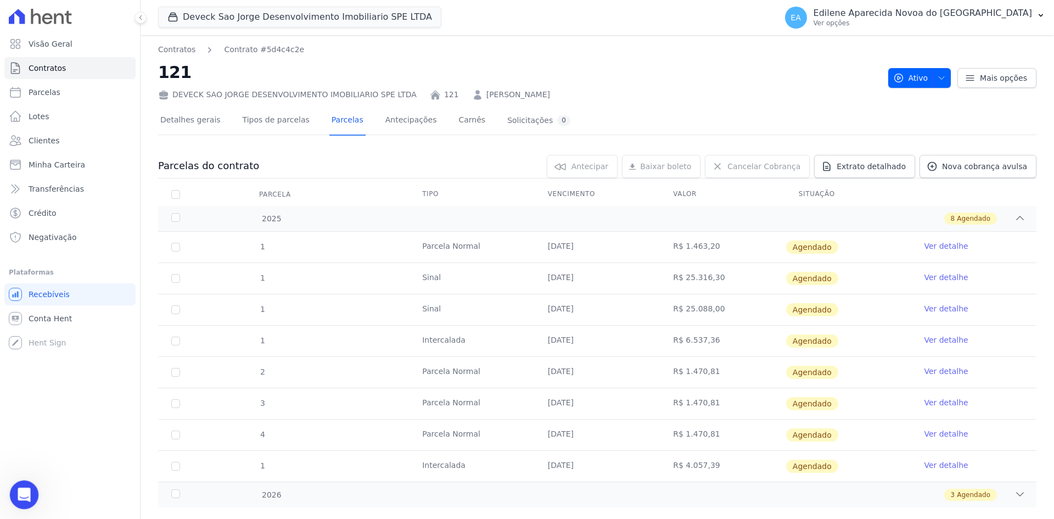
drag, startPoint x: 18, startPoint y: 494, endPoint x: 29, endPoint y: 489, distance: 12.5
click at [18, 494] on icon "Abertura do Messenger da Intercom" at bounding box center [23, 493] width 18 height 18
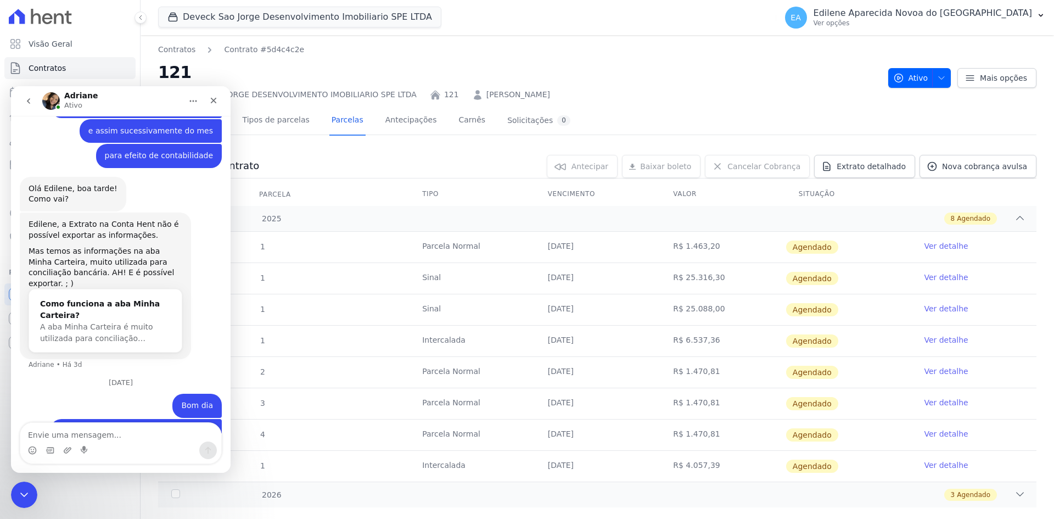
click at [97, 435] on textarea "Envie uma mensagem..." at bounding box center [120, 432] width 201 height 19
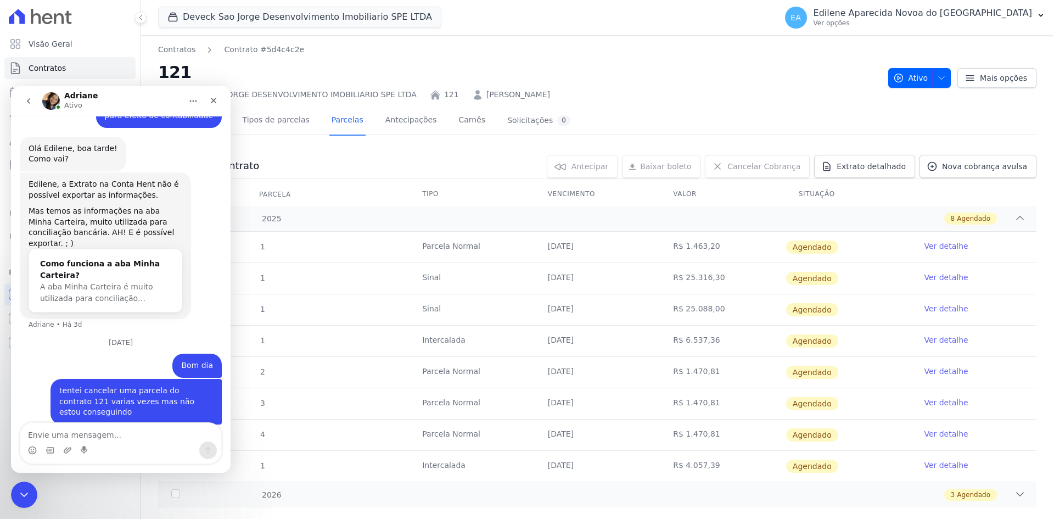
scroll to position [1055, 0]
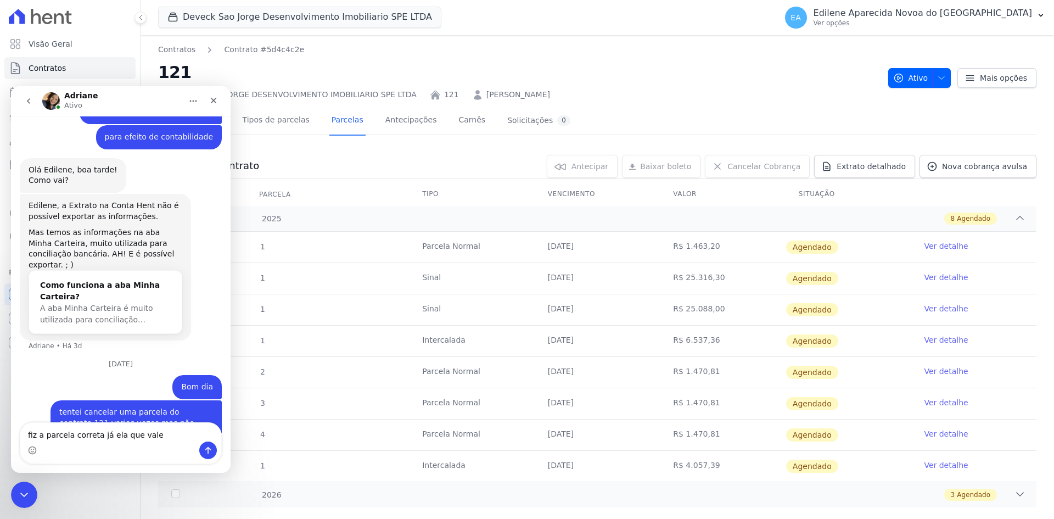
type textarea "fiz a parcela correta já ela que vale"
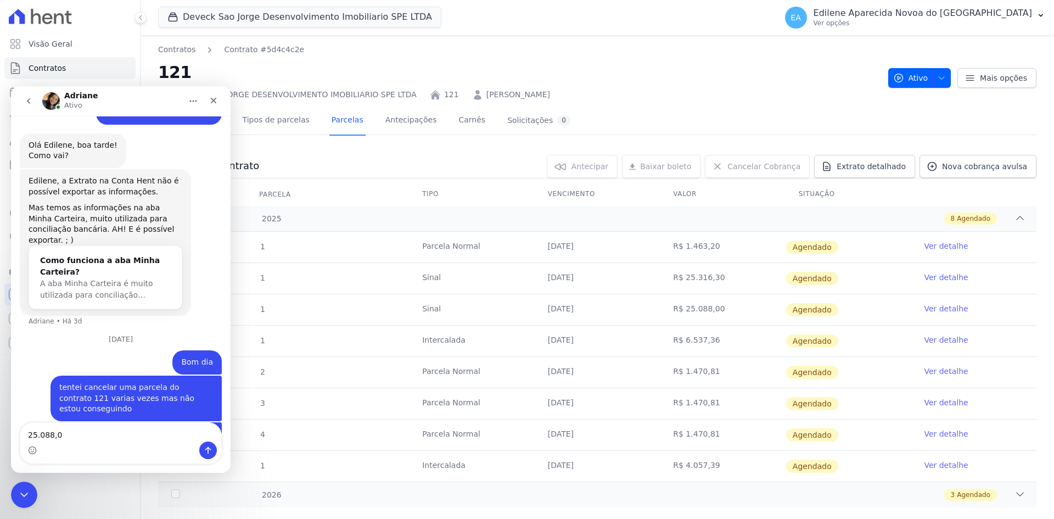
type textarea "25.088,00"
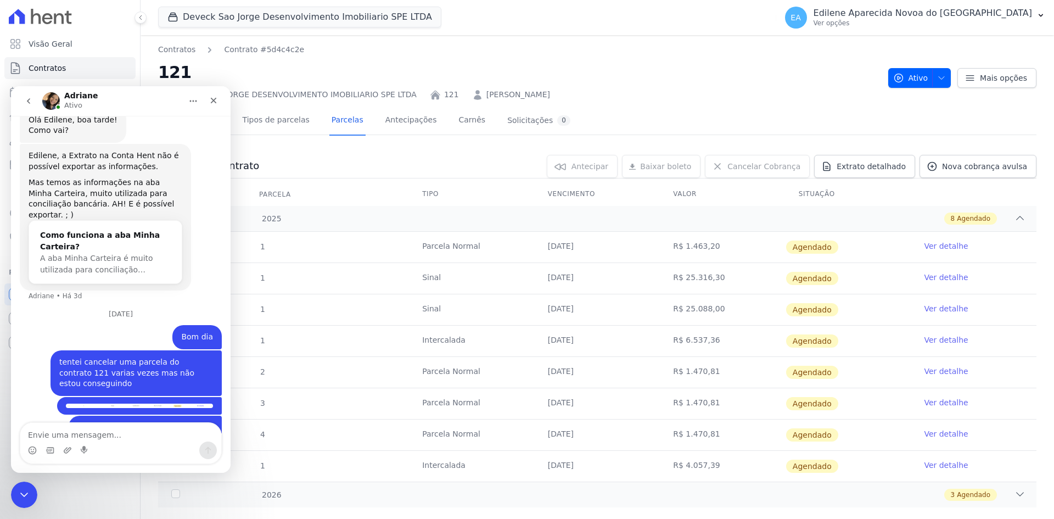
click at [58, 430] on textarea "Envie uma mensagem..." at bounding box center [120, 432] width 201 height 19
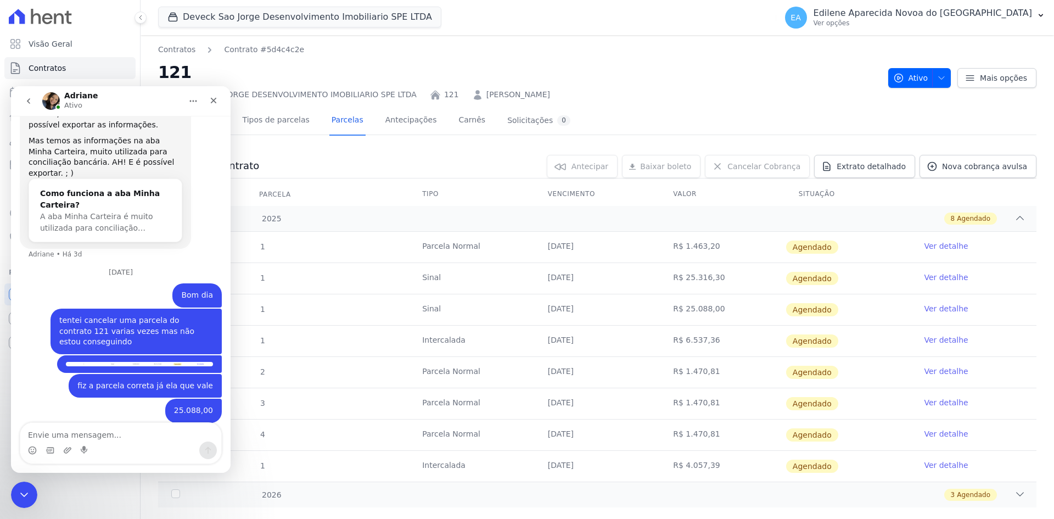
scroll to position [1147, 0]
click at [939, 306] on link "Ver detalhe" at bounding box center [945, 308] width 44 height 11
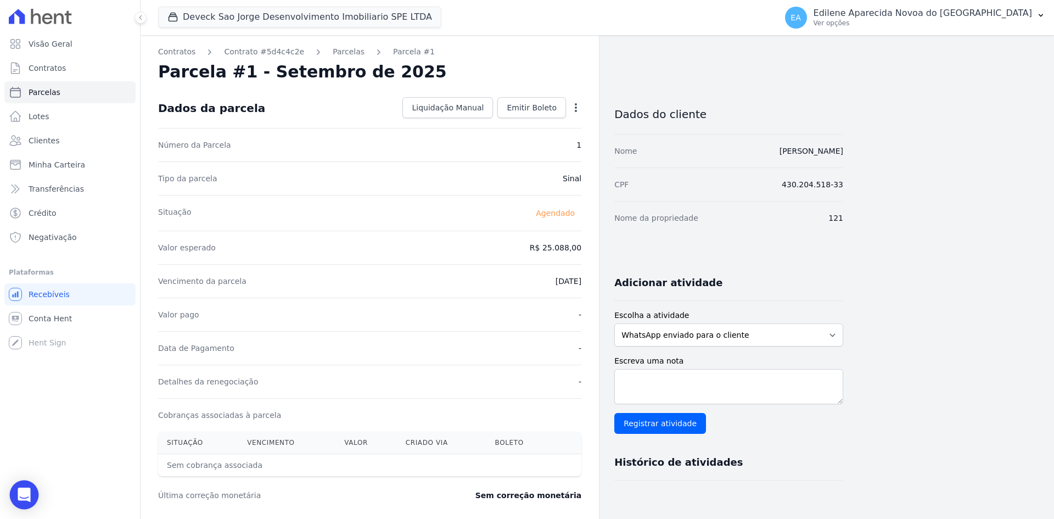
click at [21, 485] on div "Open Intercom Messenger" at bounding box center [24, 494] width 29 height 29
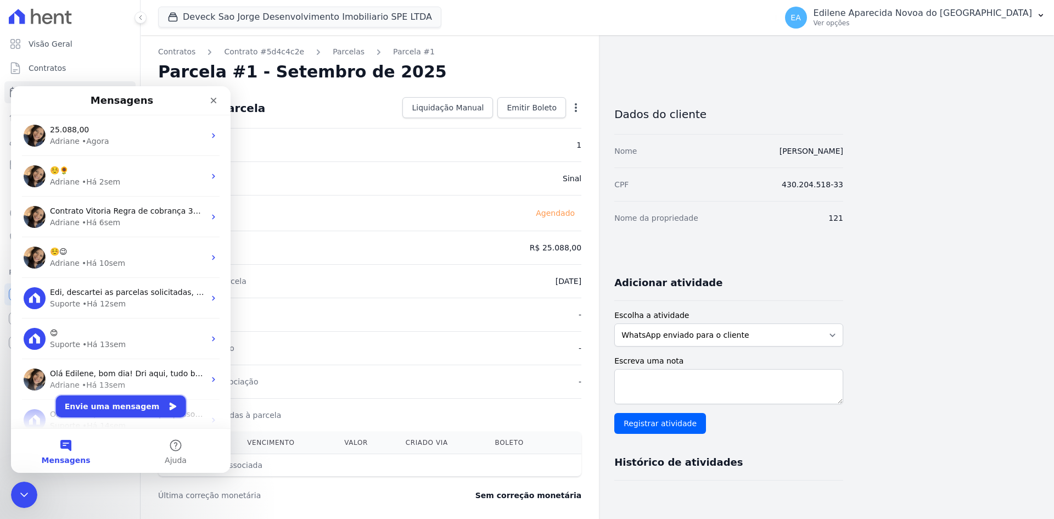
click at [114, 402] on button "Envie uma mensagem" at bounding box center [121, 406] width 130 height 22
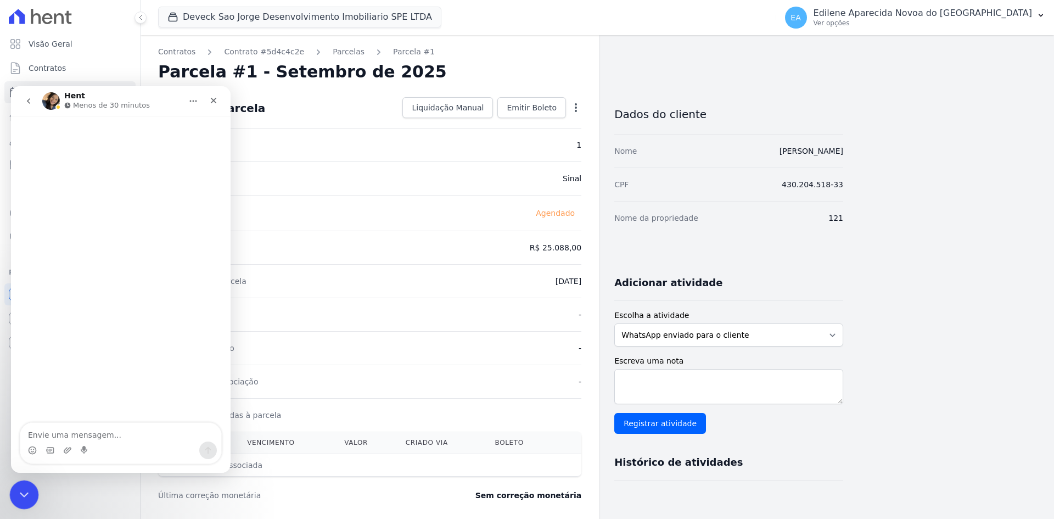
click at [23, 490] on icon "Encerramento do Messenger da Intercom" at bounding box center [22, 492] width 13 height 13
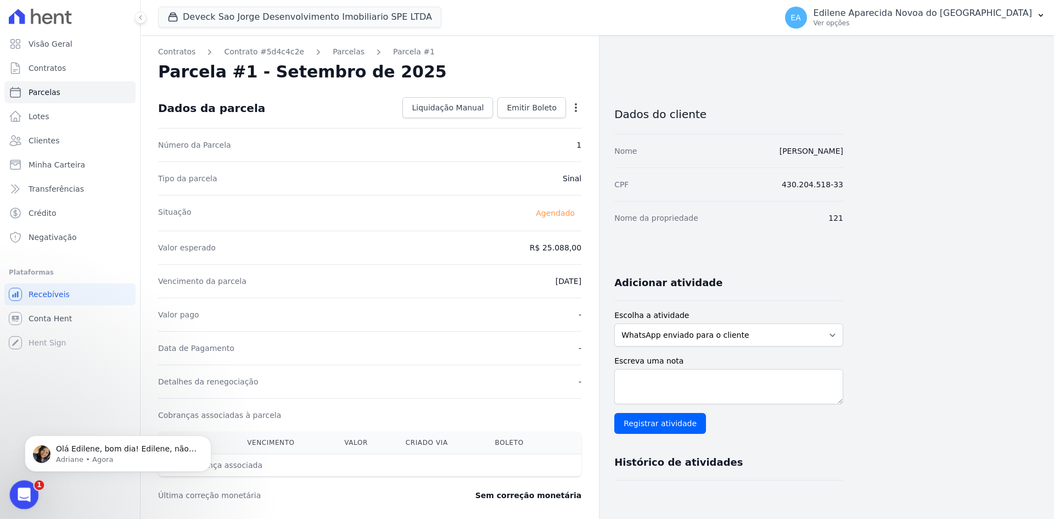
click at [12, 488] on div "Abertura do Messenger da Intercom" at bounding box center [22, 493] width 36 height 36
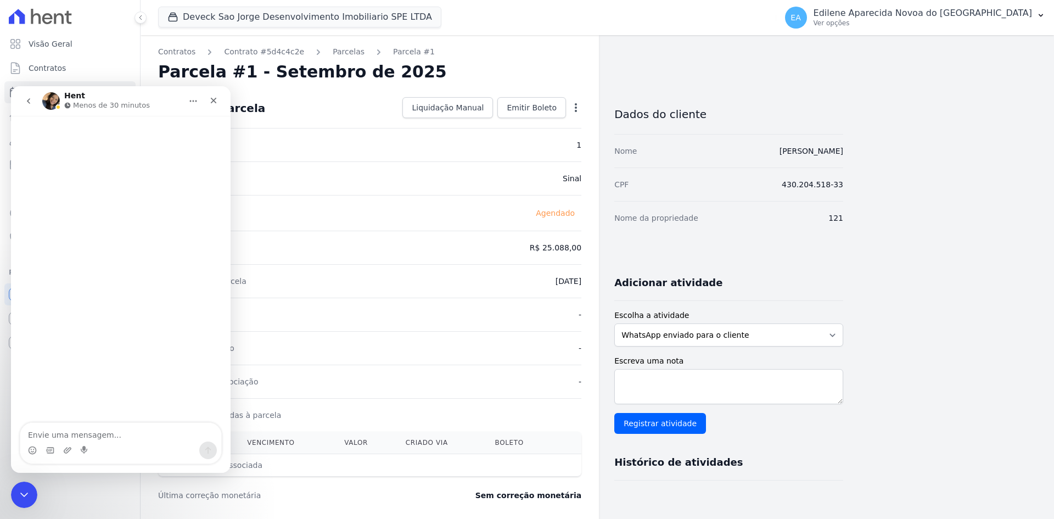
click at [93, 104] on p "Menos de 30 minutos" at bounding box center [111, 105] width 77 height 11
click at [20, 492] on icon "Encerramento do Messenger da Intercom" at bounding box center [23, 493] width 8 height 4
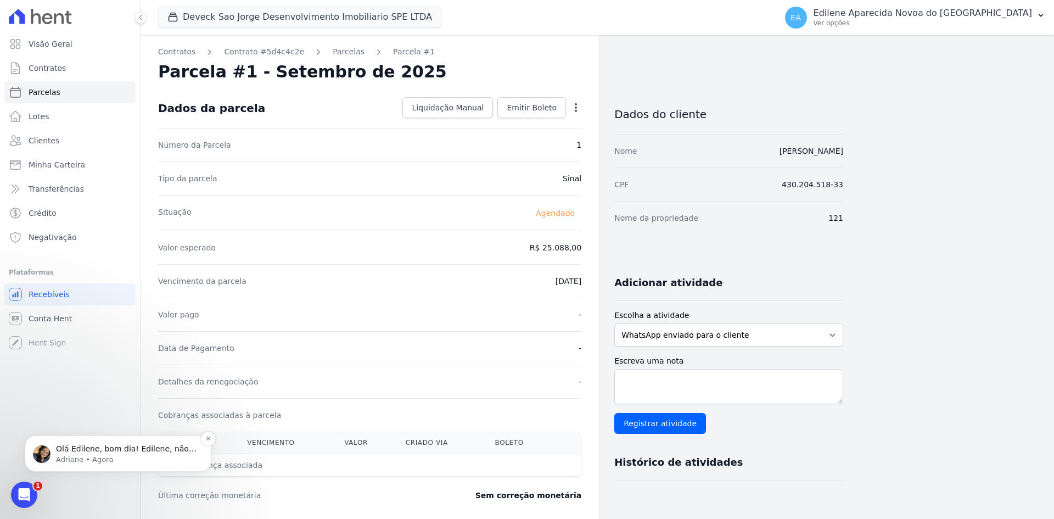
click at [104, 447] on p "Olá Edilene, bom dia! Edilene, não é possível cancelar a parcela, somente a cob…" at bounding box center [127, 448] width 142 height 11
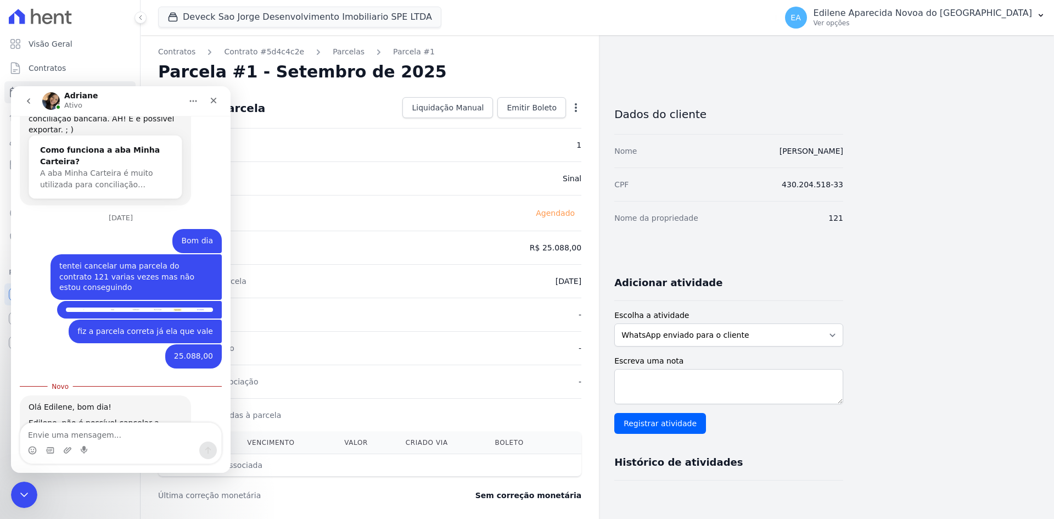
scroll to position [1193, 0]
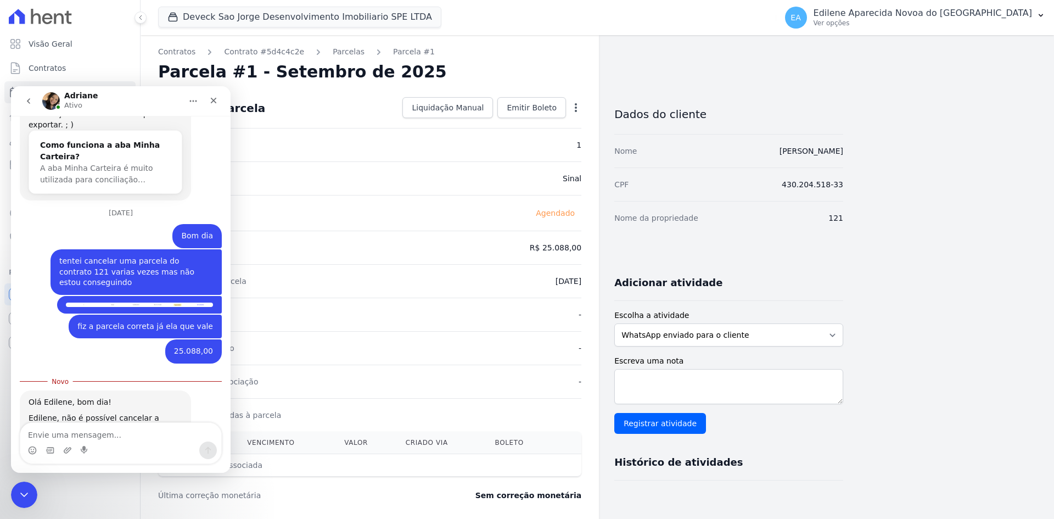
click at [95, 431] on textarea "Envie uma mensagem..." at bounding box center [120, 432] width 201 height 19
type textarea "sim"
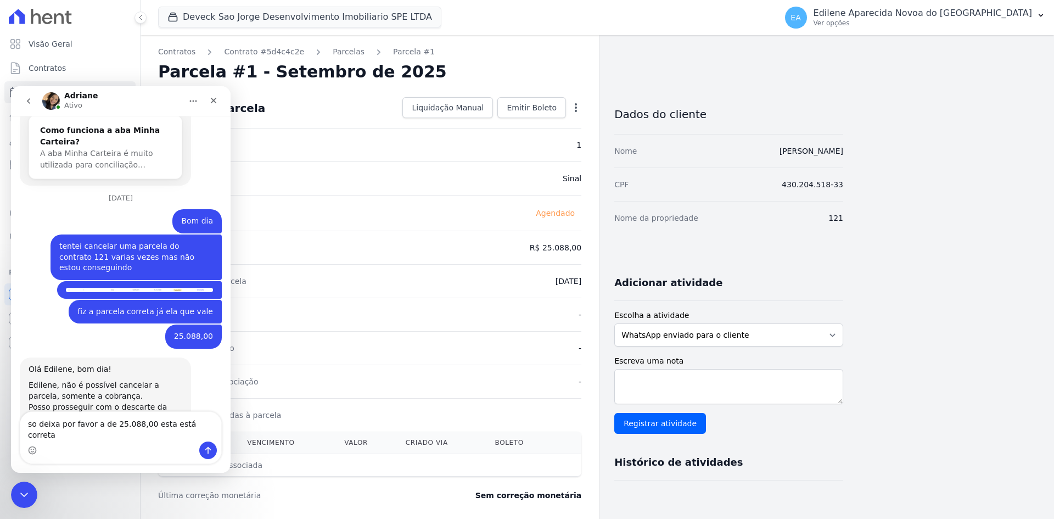
type textarea "so deixa por favor a de 25.088,00 esta está correta"
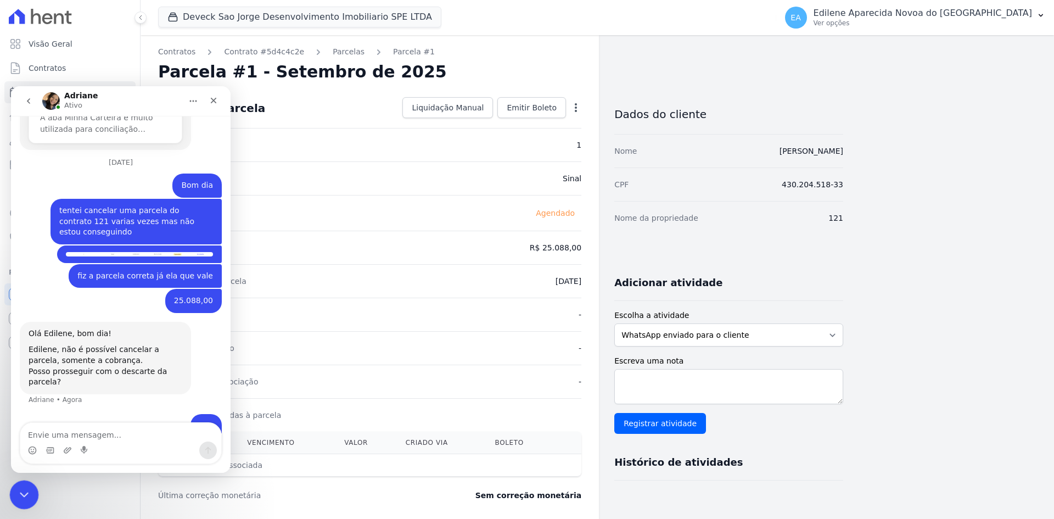
click at [20, 482] on div "Encerramento do Messenger da Intercom" at bounding box center [22, 493] width 26 height 26
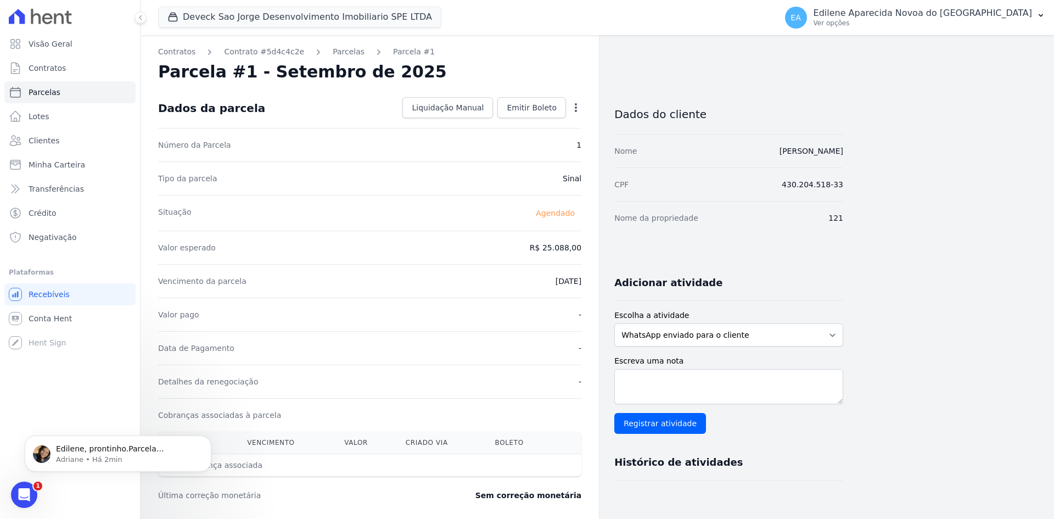
scroll to position [1336, 0]
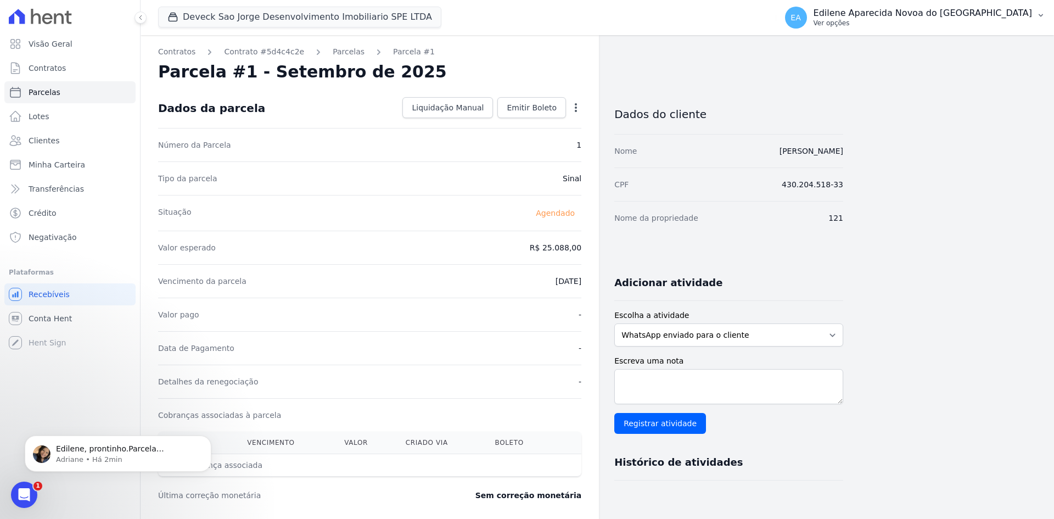
click at [869, 25] on p "Ver opções" at bounding box center [922, 23] width 218 height 9
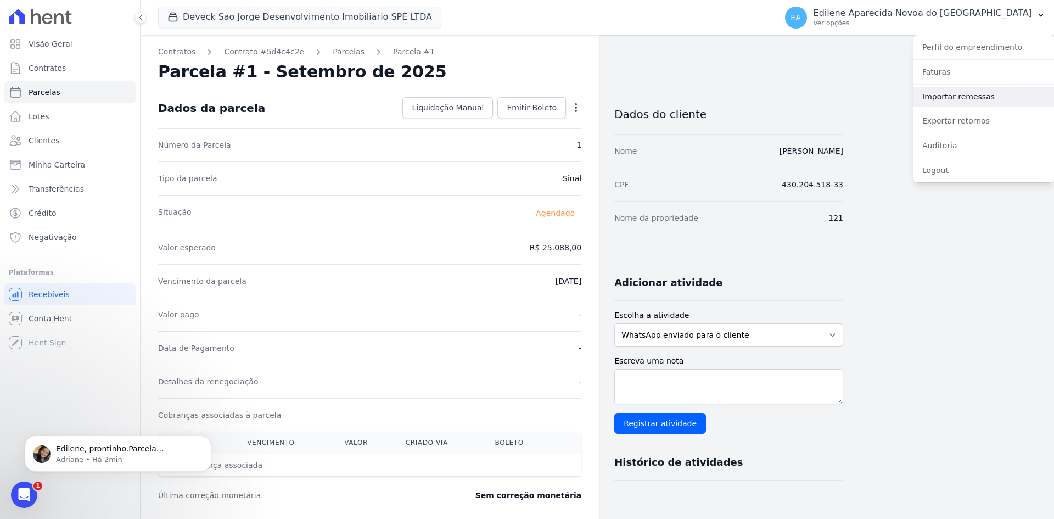
click at [956, 97] on link "Importar remessas" at bounding box center [983, 97] width 140 height 20
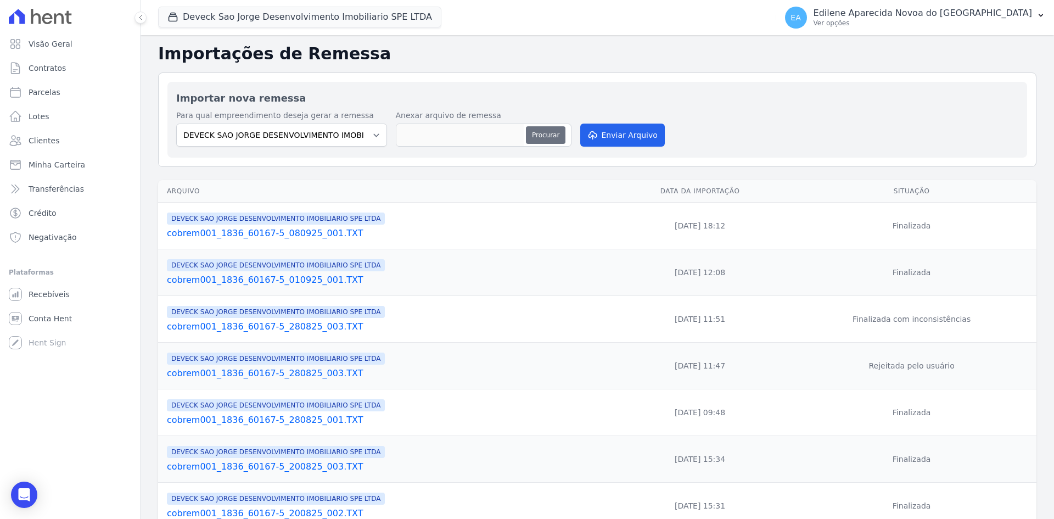
click at [539, 137] on button "Procurar" at bounding box center [546, 135] width 40 height 18
type input "cobrem001_1836_60167-5_090925_001.TXT"
click at [628, 131] on button "Enviar Arquivo" at bounding box center [622, 134] width 85 height 23
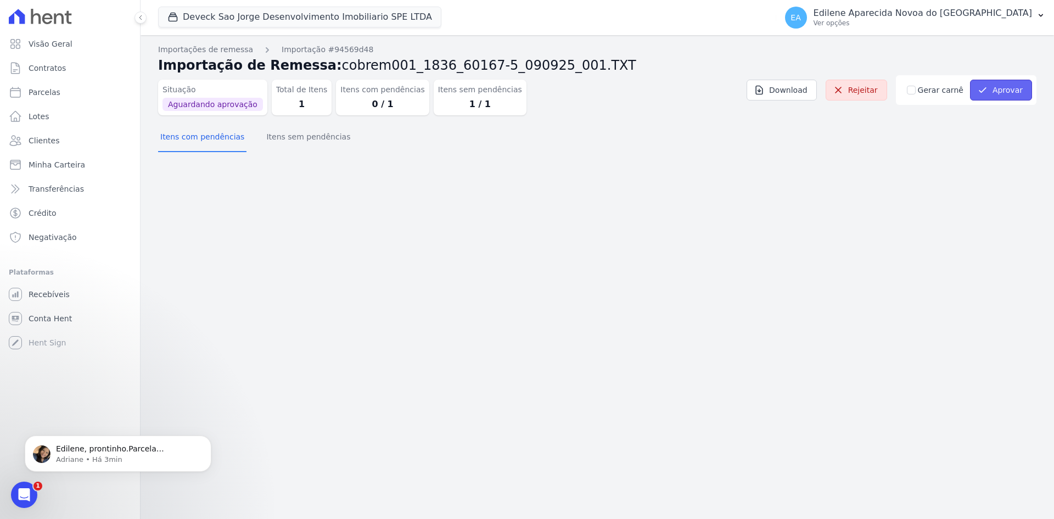
click at [1009, 93] on button "Aprovar" at bounding box center [1001, 90] width 62 height 21
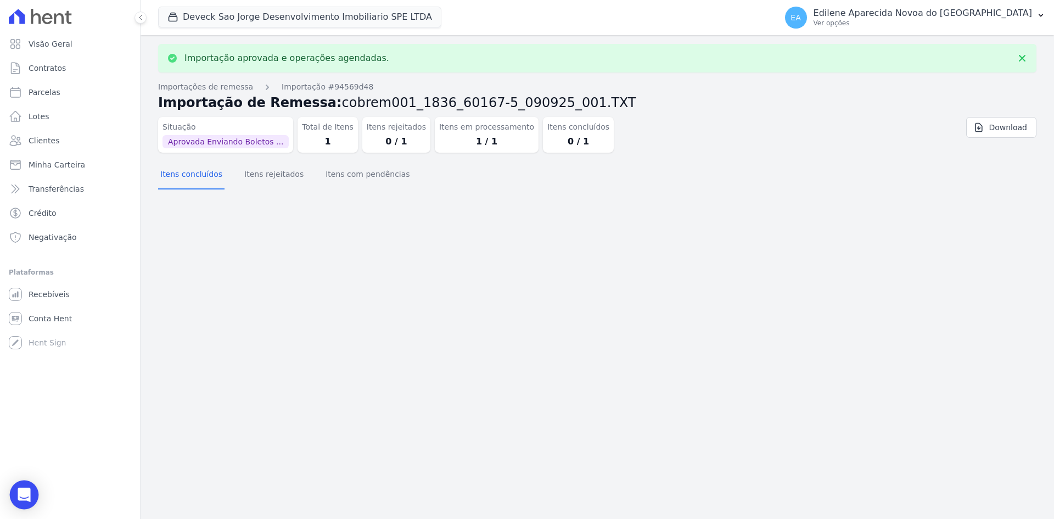
click at [26, 492] on icon "Open Intercom Messenger" at bounding box center [24, 494] width 13 height 14
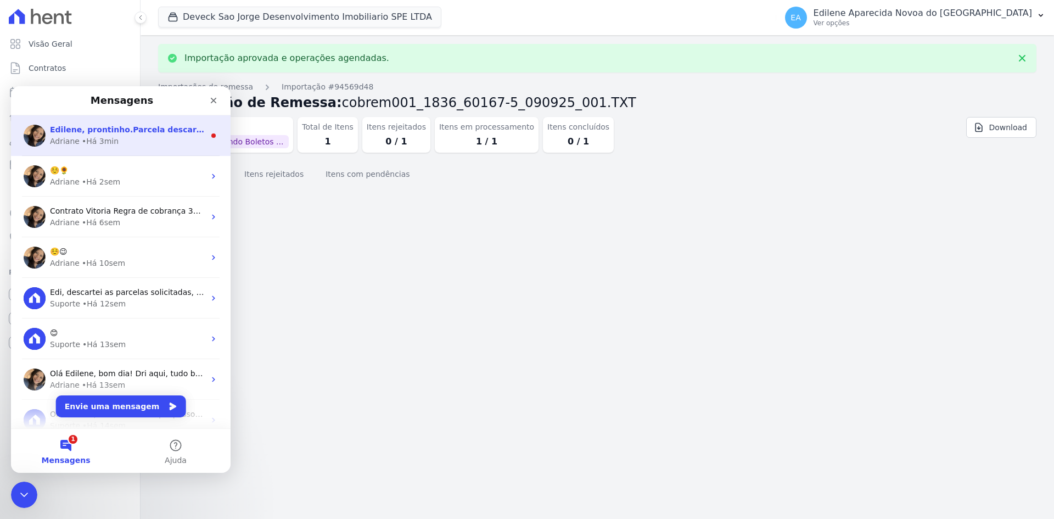
click at [115, 136] on div "Adriane • Há 3min" at bounding box center [127, 142] width 155 height 12
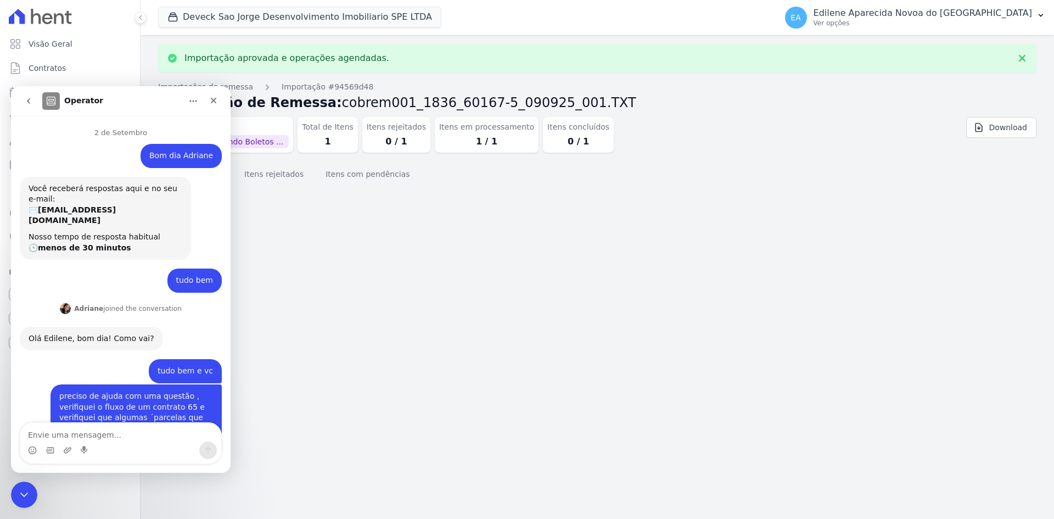
scroll to position [27, 0]
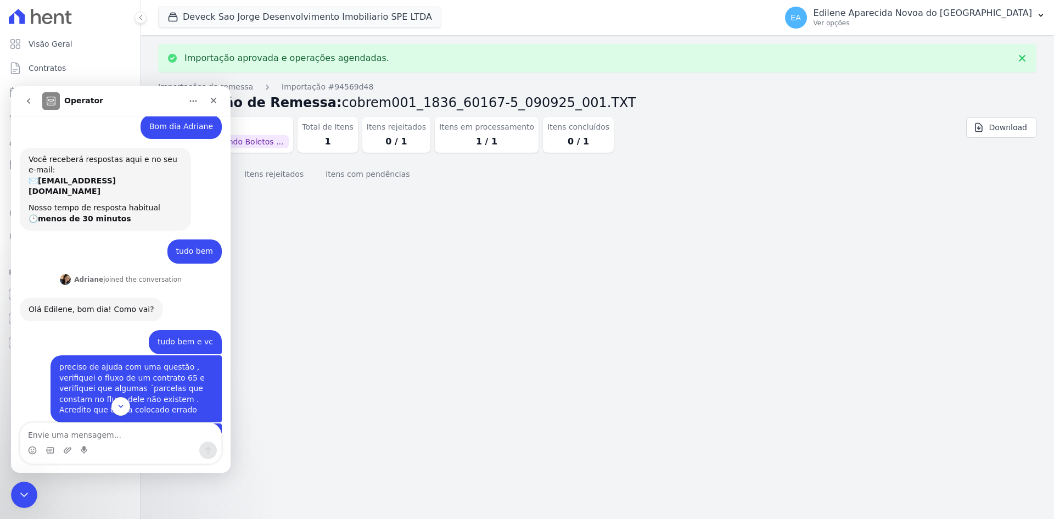
click at [87, 429] on textarea "Envie uma mensagem..." at bounding box center [120, 432] width 201 height 19
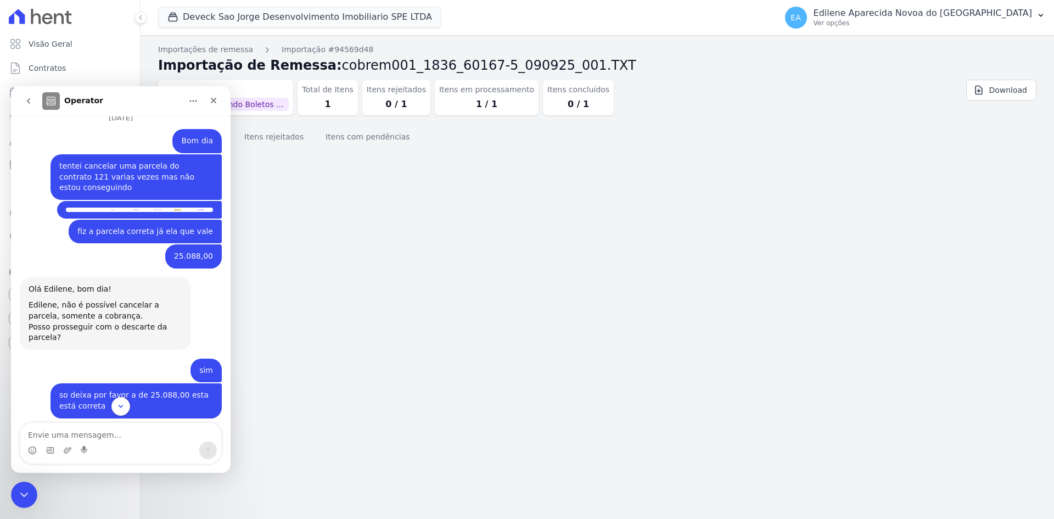
scroll to position [1336, 0]
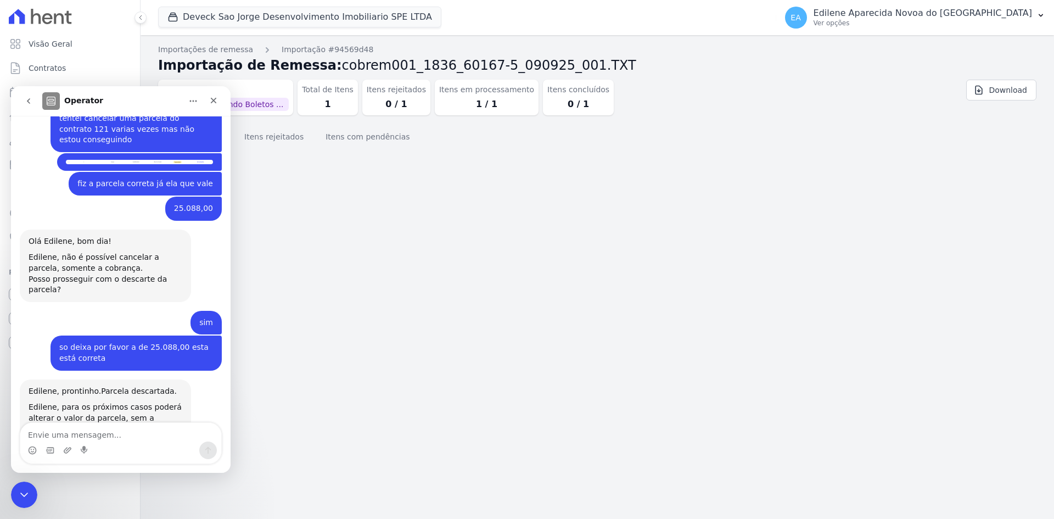
click at [71, 432] on textarea "Envie uma mensagem..." at bounding box center [120, 432] width 201 height 19
type textarea "ok obrigado"
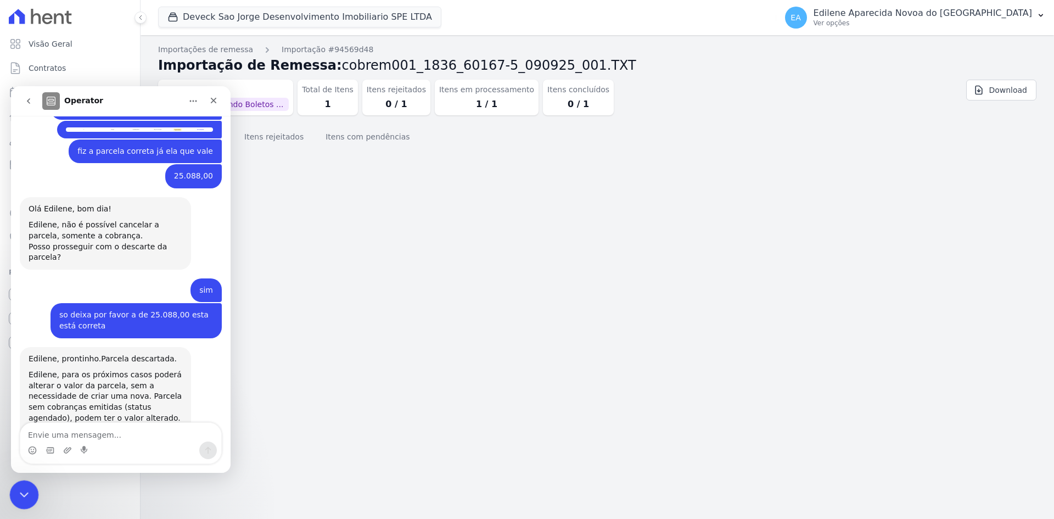
click at [22, 492] on icon "Encerramento do Messenger da Intercom" at bounding box center [22, 492] width 13 height 13
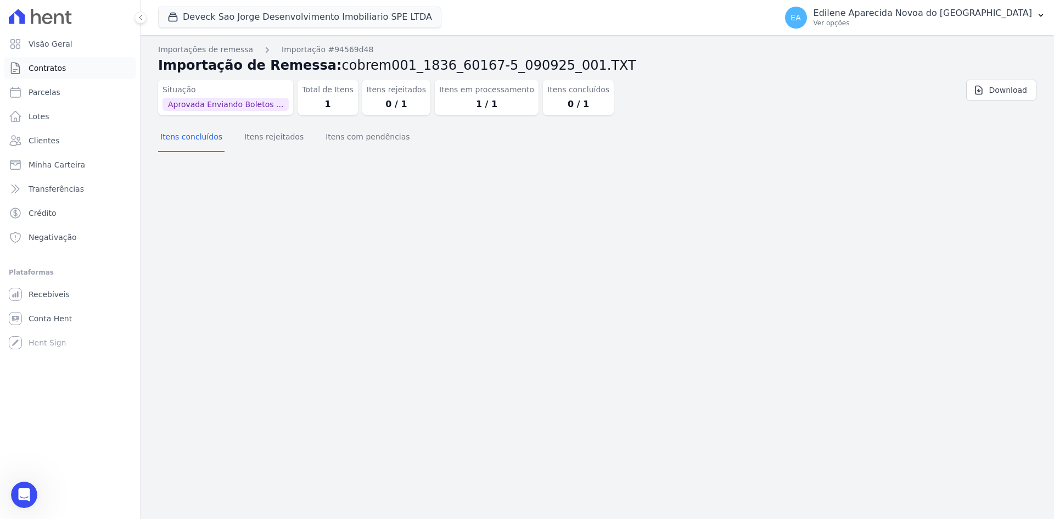
click at [49, 66] on span "Contratos" at bounding box center [47, 68] width 37 height 11
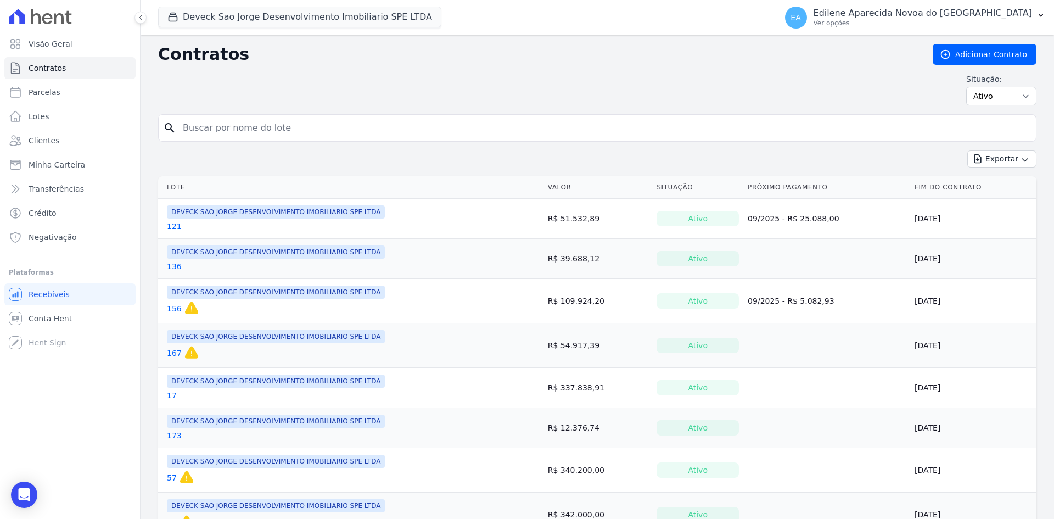
click at [226, 132] on input "search" at bounding box center [603, 128] width 855 height 22
type input "121"
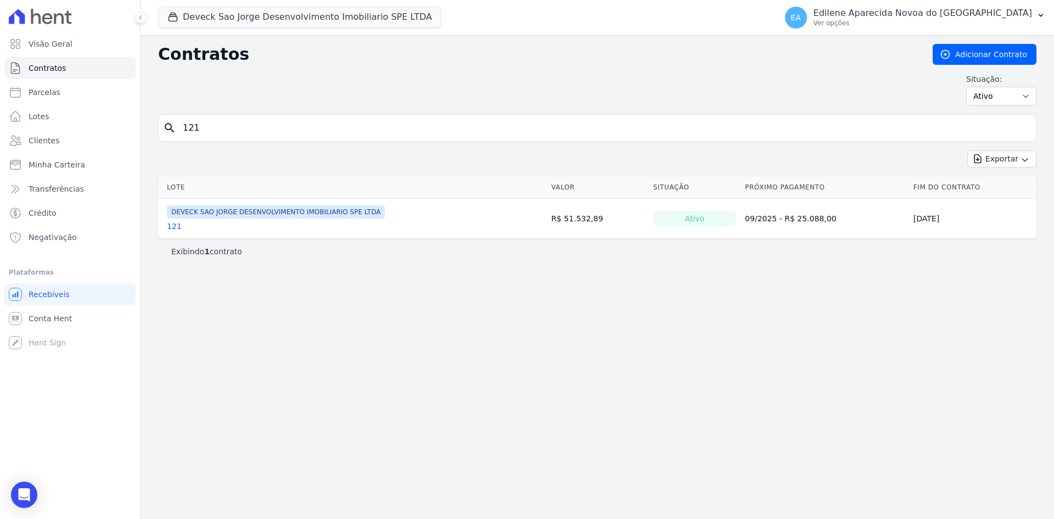
click at [175, 224] on link "121" at bounding box center [174, 226] width 15 height 11
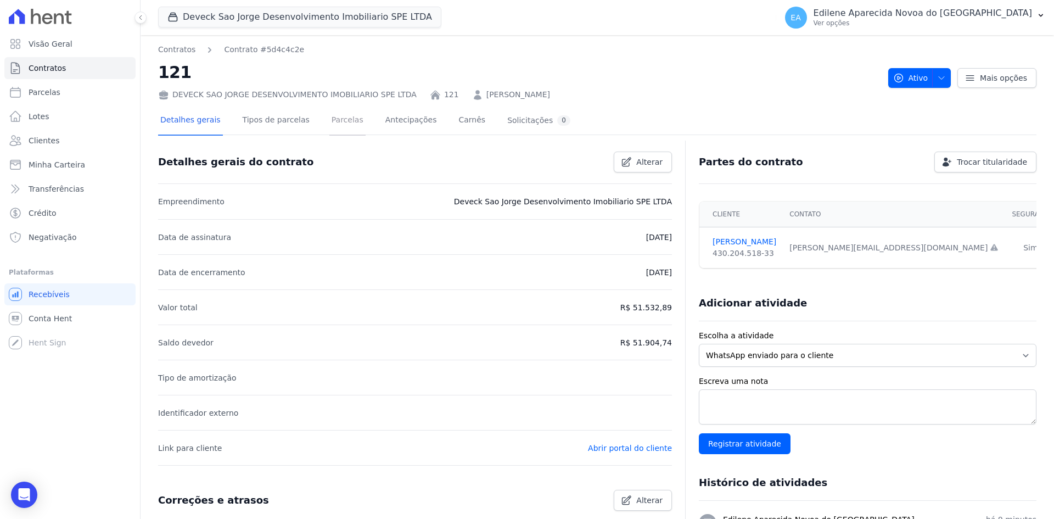
click at [340, 115] on link "Parcelas" at bounding box center [347, 120] width 36 height 29
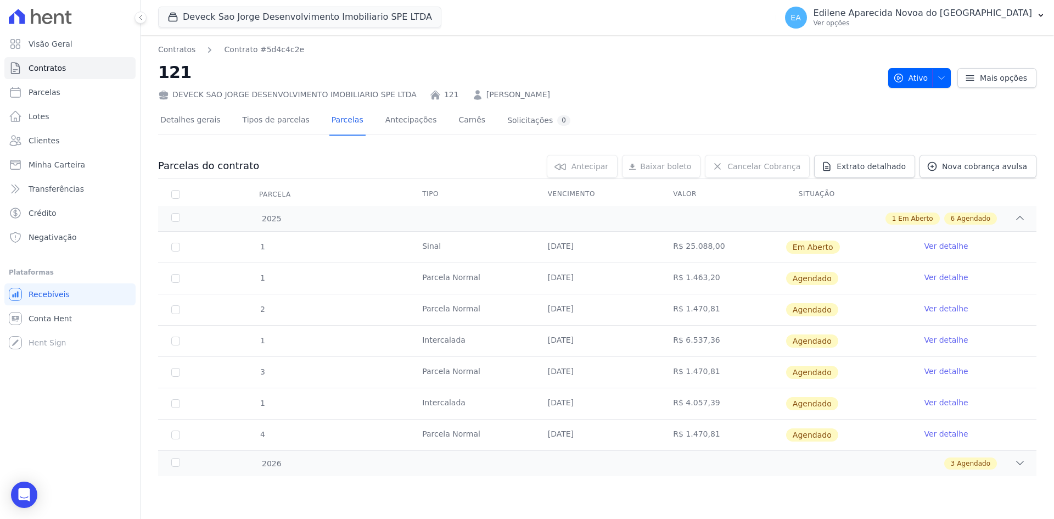
click at [955, 245] on link "Ver detalhe" at bounding box center [945, 245] width 44 height 11
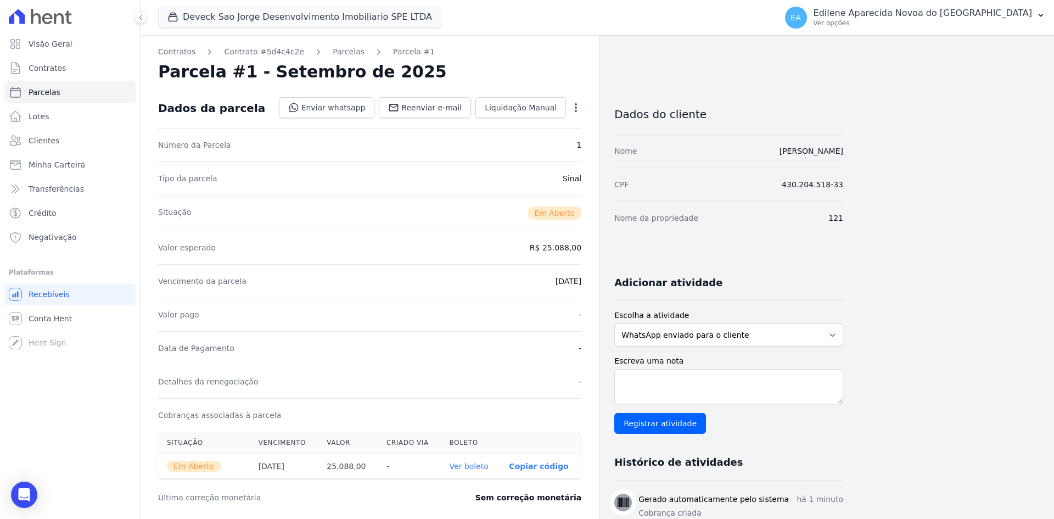
click at [469, 466] on link "Ver boleto" at bounding box center [468, 465] width 39 height 9
